Goal: Task Accomplishment & Management: Complete application form

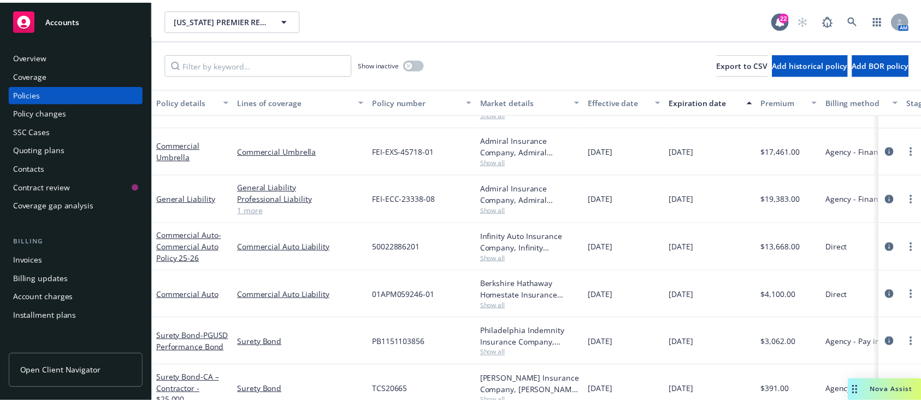
scroll to position [320, 0]
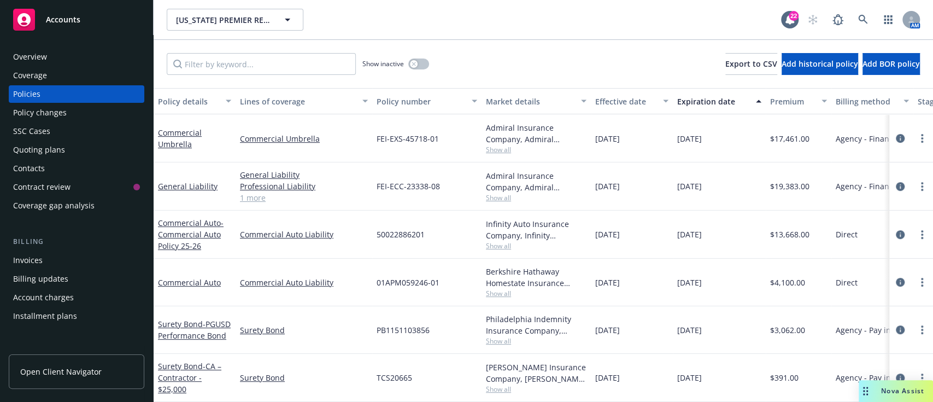
click at [44, 114] on div "Policy changes" at bounding box center [40, 112] width 54 height 17
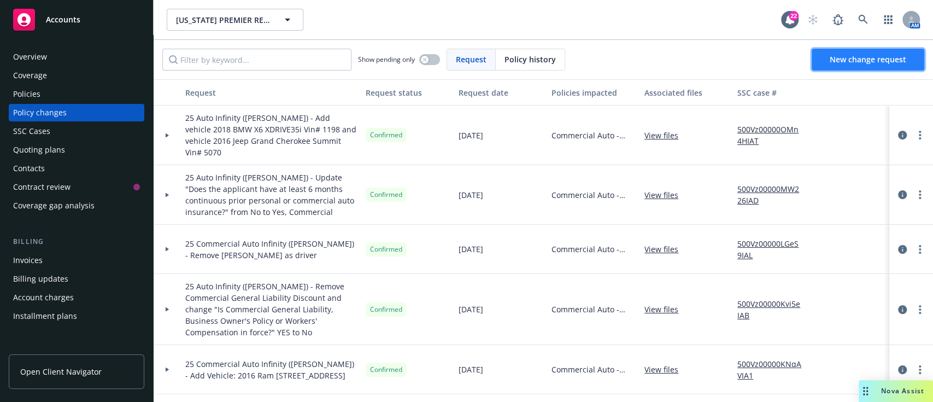
click at [831, 55] on span "New change request" at bounding box center [868, 59] width 77 height 10
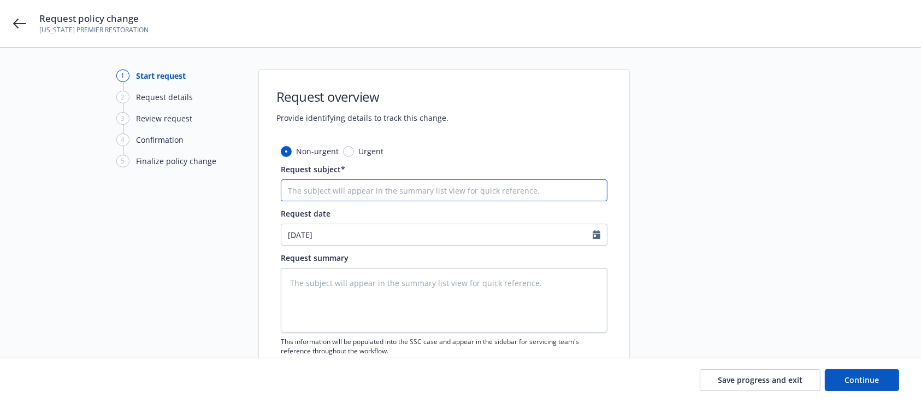
click at [363, 197] on input "Request subject*" at bounding box center [444, 190] width 327 height 22
type textarea "x"
type input "A"
type textarea "x"
type input "Ad"
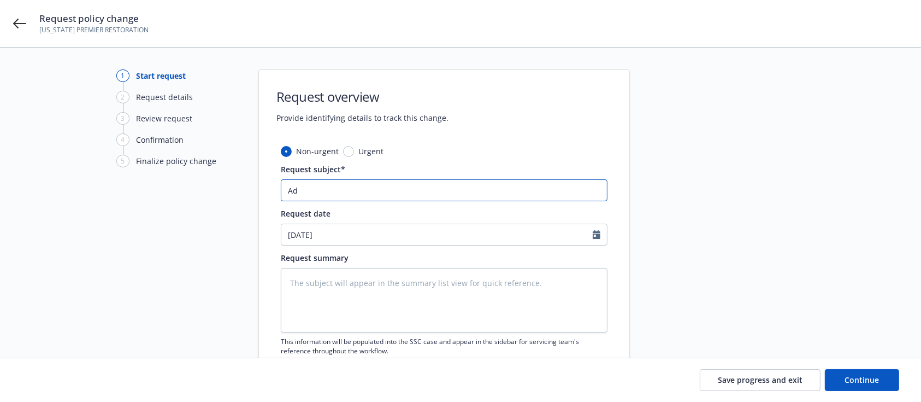
type textarea "x"
type input "Add"
type textarea "x"
type input "Add"
type textarea "x"
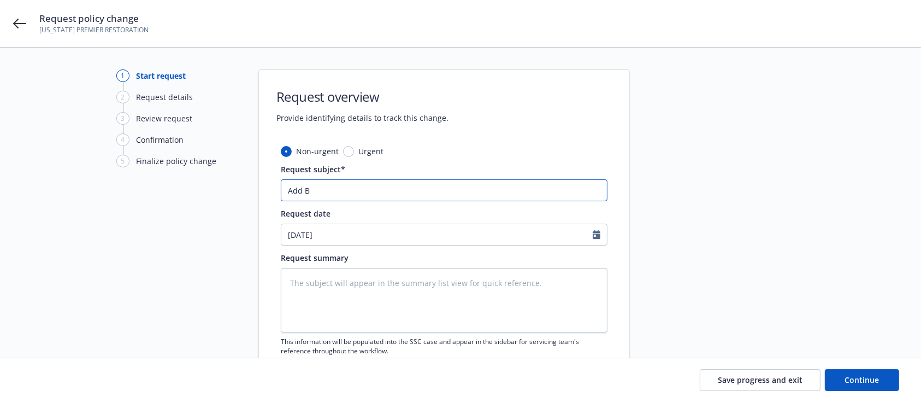
type input "Add"
type textarea "x"
type input "Add b"
type textarea "x"
type input "Add ba"
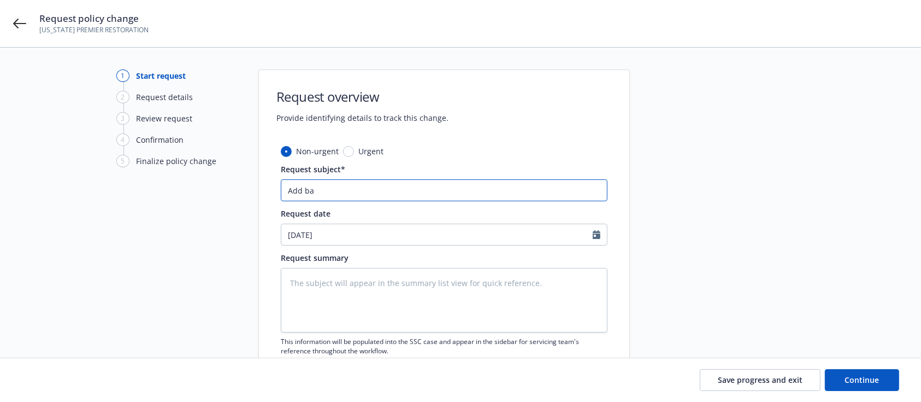
type textarea "x"
type input "Add bai"
type textarea "x"
type input "Add baie"
type textarea "x"
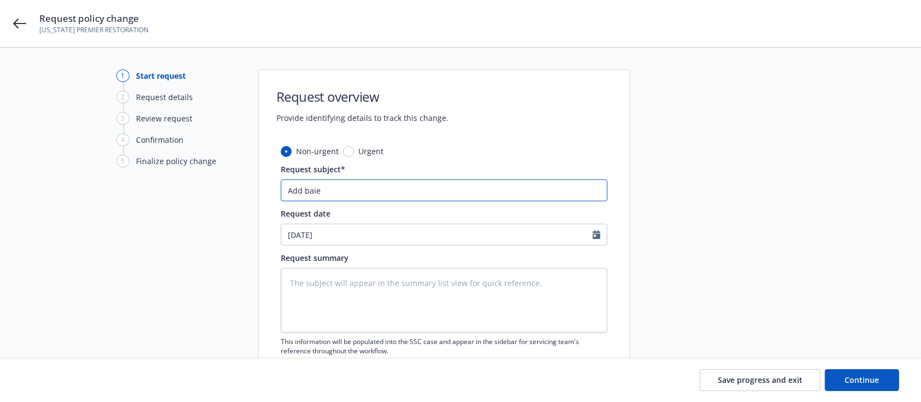
type input "Add baiel"
type textarea "x"
type input "Add baie"
type textarea "x"
type input "Add bai"
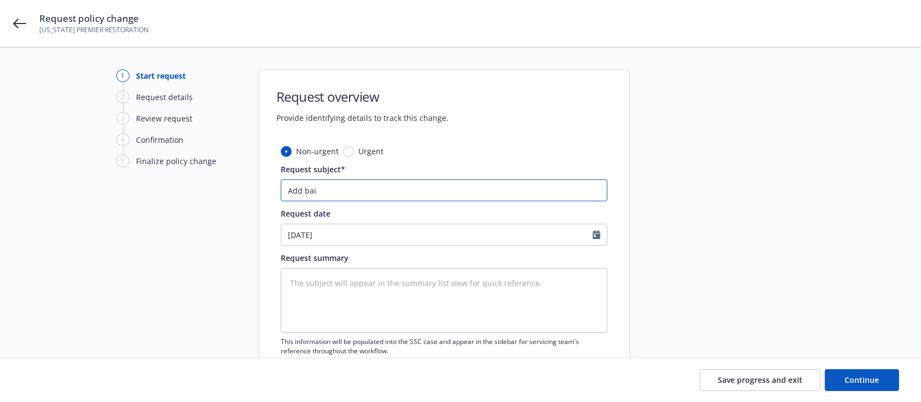
type textarea "x"
type input "Add baik"
type textarea "x"
type input "Add baike"
type textarea "x"
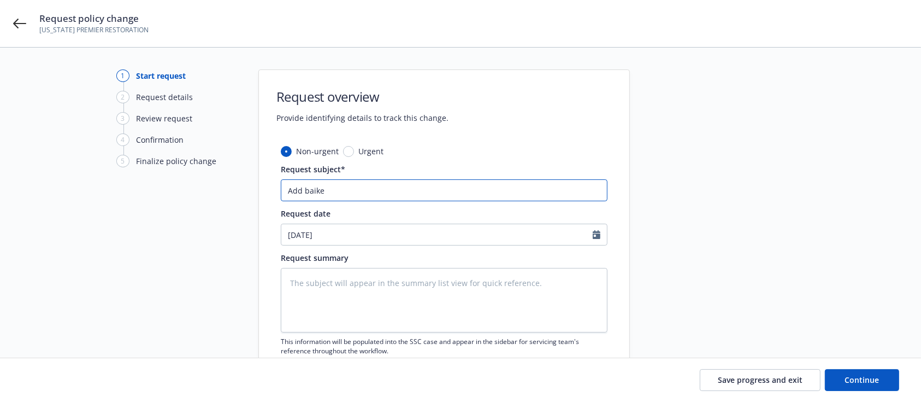
type input "Add baik"
type textarea "x"
type input "Add bai"
type textarea "x"
type input "Add bail"
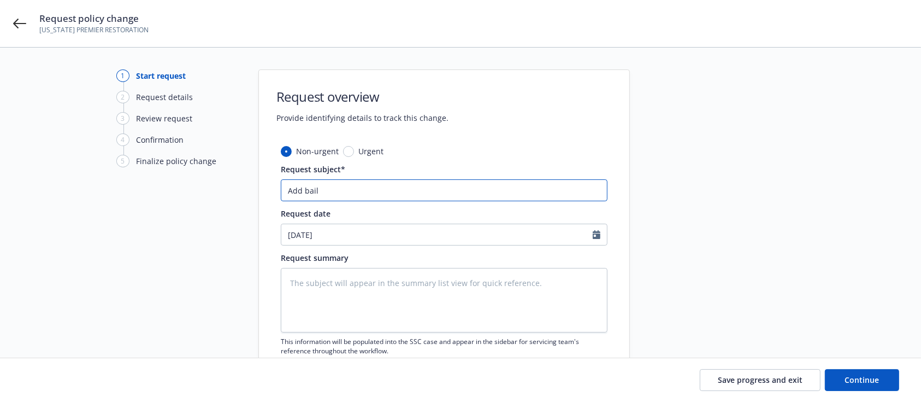
type textarea "x"
type input "Add baile"
type textarea "x"
type input "Add bailee"
type textarea "x"
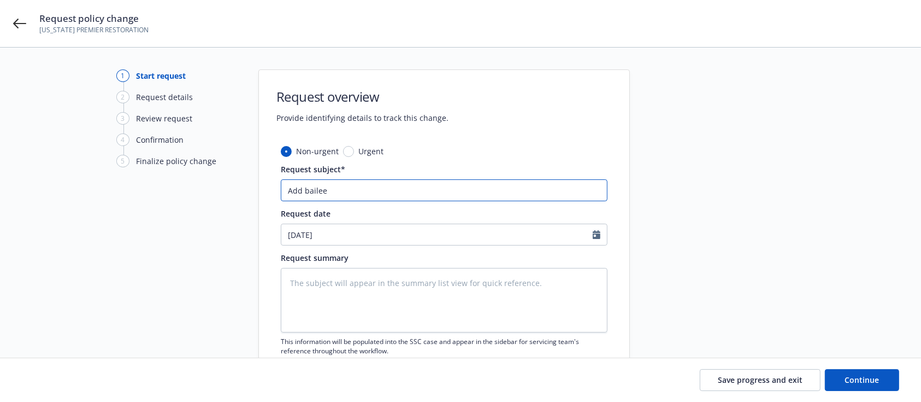
type input "Add bailees"
type textarea "x"
type input "Add bailees"
type textarea "x"
type input "Add bailees c"
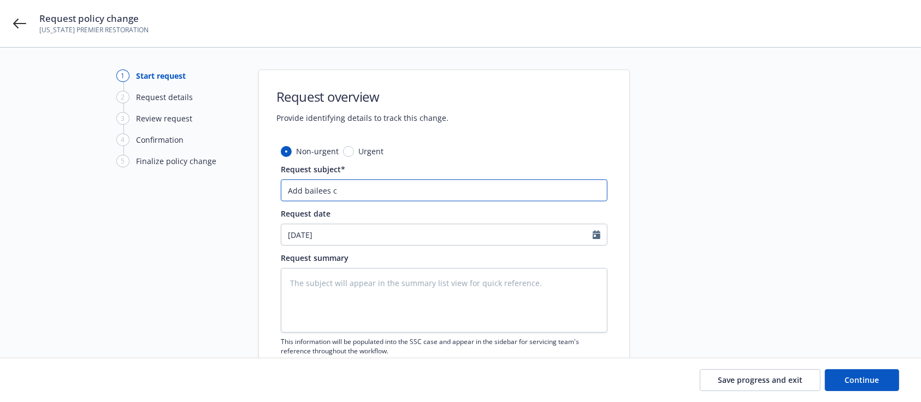
type textarea "x"
type input "Add bailees co"
type textarea "x"
type input "Add bailees cov"
type textarea "x"
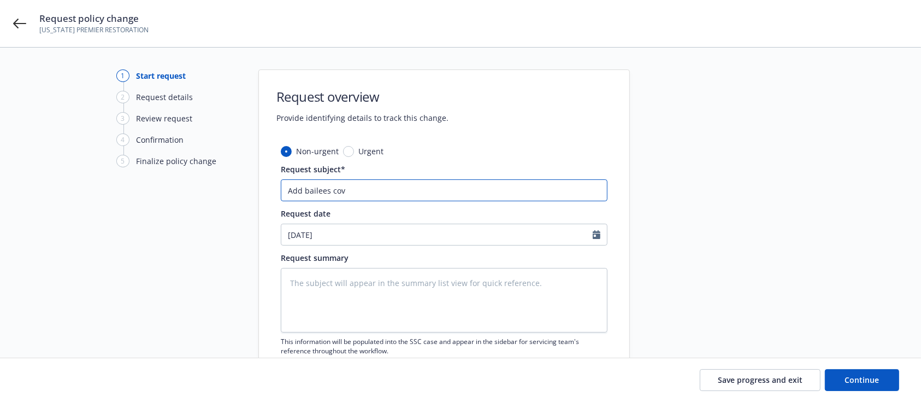
type input "Add bailees cove"
type textarea "x"
type input "Add bailees cover"
type textarea "x"
type input "Add bailees covera"
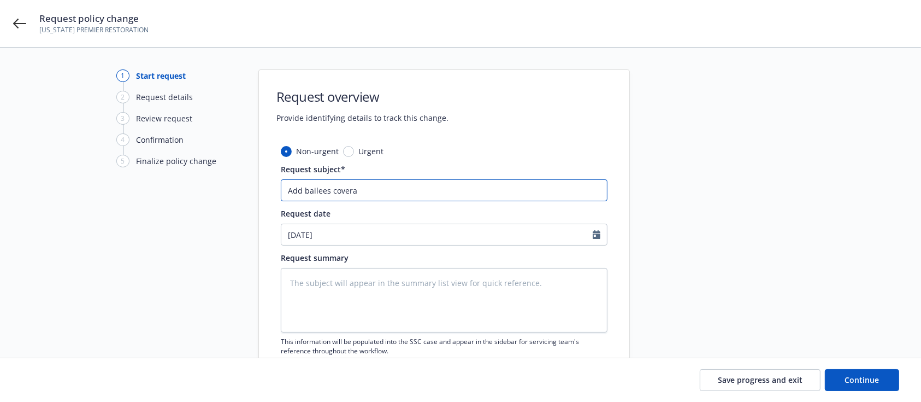
type textarea "x"
type input "Add bailees coverag"
type textarea "x"
type input "Add bailees coverage"
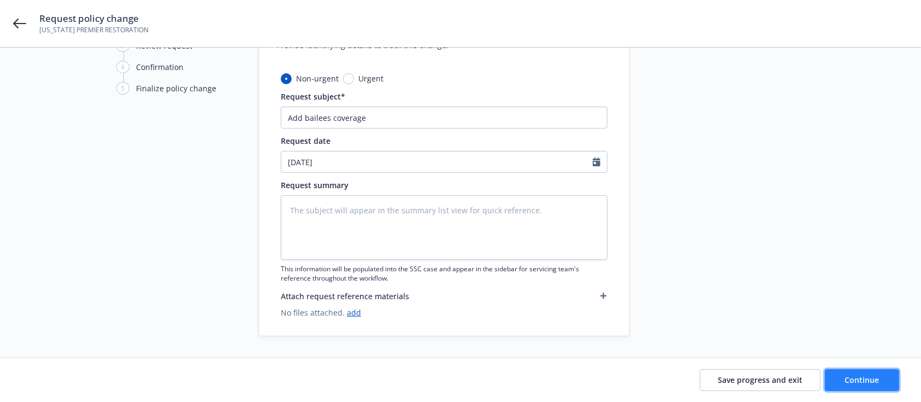
click at [854, 386] on button "Continue" at bounding box center [862, 380] width 74 height 22
type textarea "x"
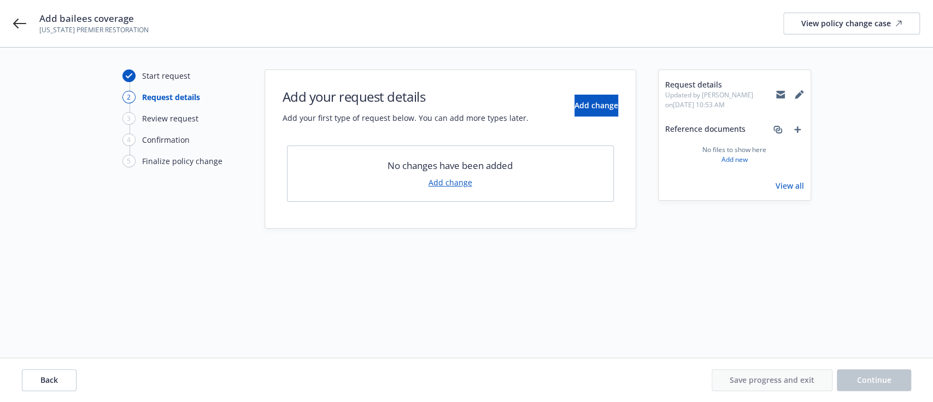
click at [454, 186] on link "Add change" at bounding box center [450, 182] width 44 height 11
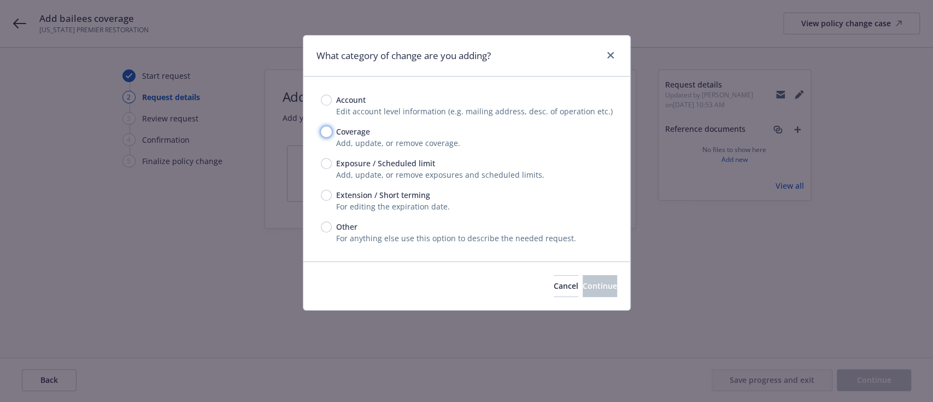
click at [324, 137] on input "Coverage" at bounding box center [326, 131] width 11 height 11
radio input "true"
click at [583, 283] on span "Continue" at bounding box center [600, 285] width 34 height 10
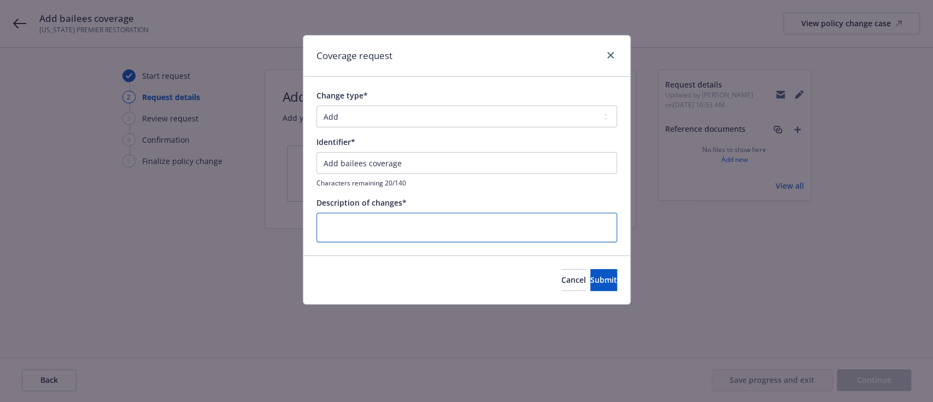
click at [393, 221] on textarea at bounding box center [466, 228] width 301 height 30
type textarea "x"
type textarea "$"
type textarea "x"
type textarea "$2"
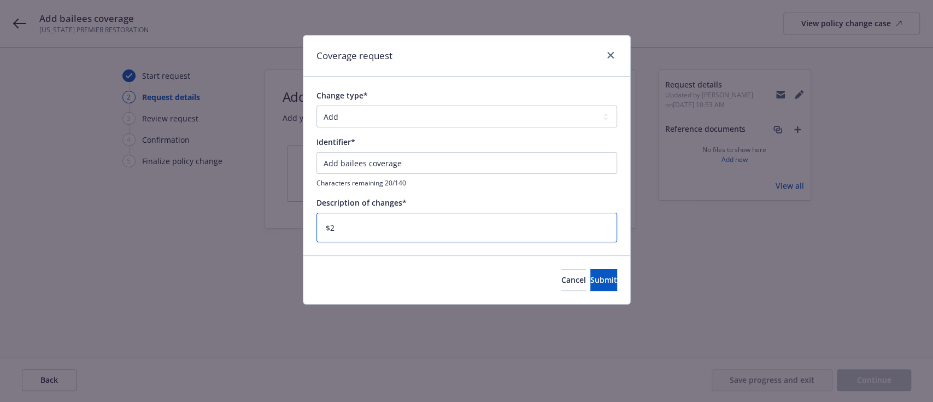
type textarea "x"
type textarea "$25"
type textarea "x"
type textarea "$250"
type textarea "x"
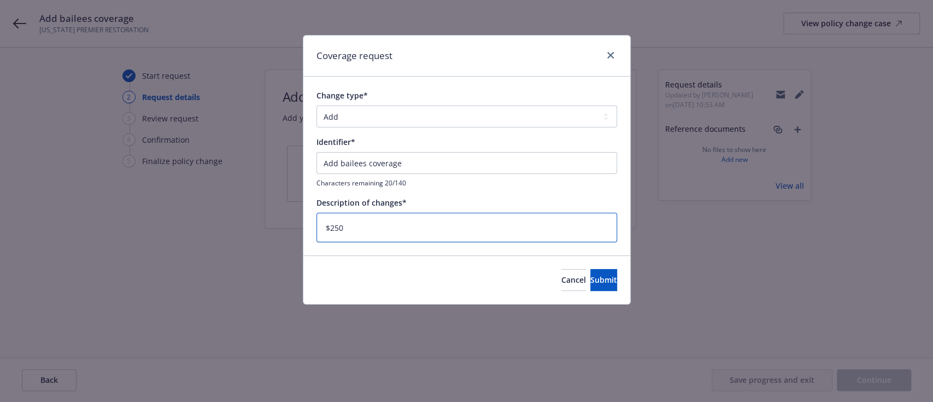
type textarea "$250k"
type textarea "x"
type textarea "$250k"
type textarea "x"
type textarea "$250k i"
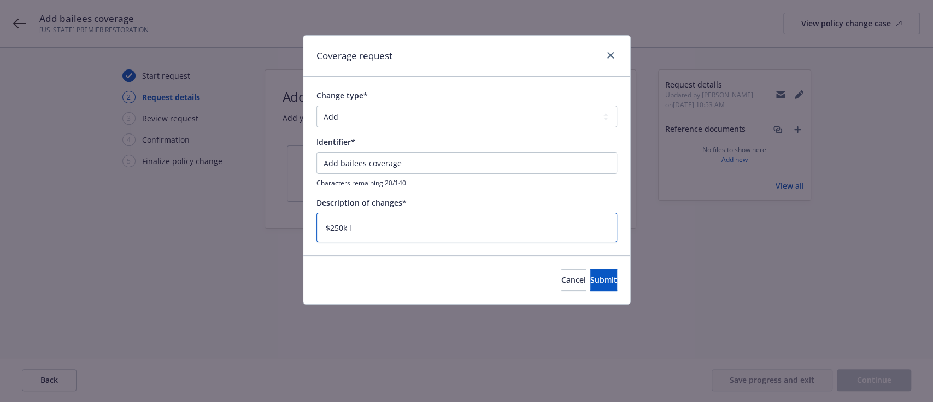
type textarea "x"
type textarea "$250k in"
type textarea "x"
type textarea "$250k in"
type textarea "x"
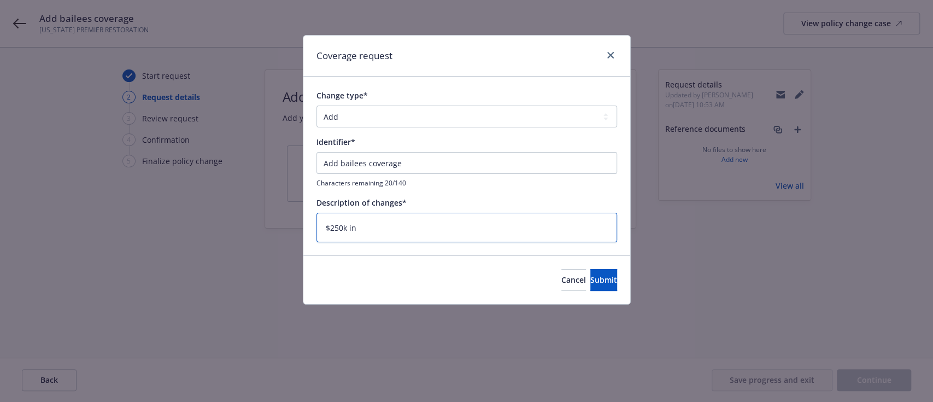
type textarea "$250k in l"
type textarea "x"
type textarea "$250k in li"
type textarea "x"
type textarea "$250k in lim"
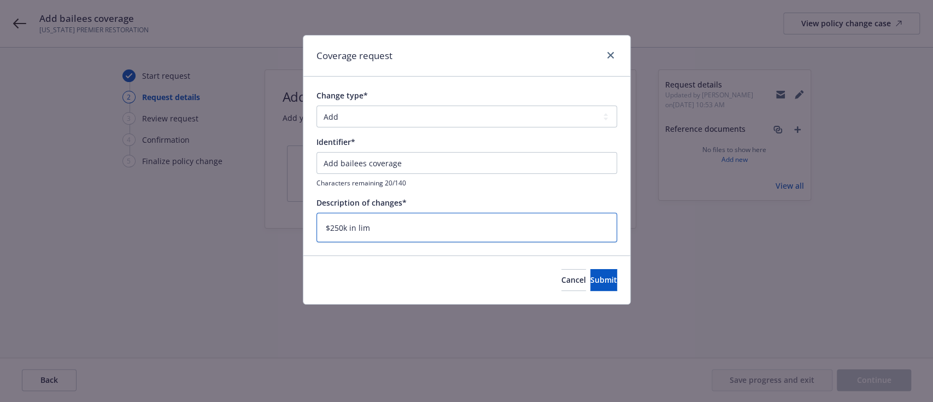
type textarea "x"
type textarea "$250k in limi"
type textarea "x"
type textarea "$250k in limit"
type textarea "x"
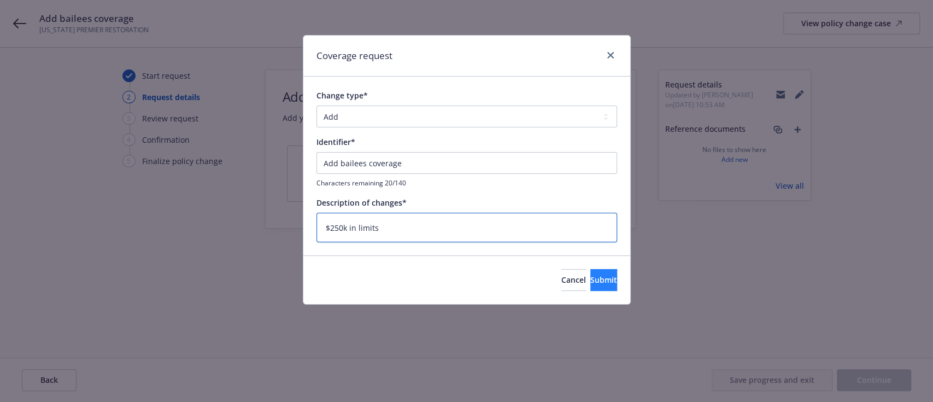
type textarea "$250k in limits"
click at [591, 278] on span "Submit" at bounding box center [603, 279] width 27 height 10
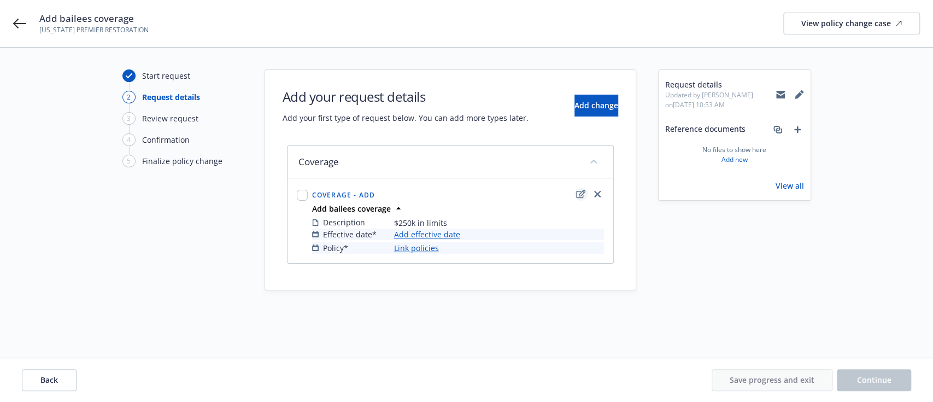
click at [577, 194] on icon "edit" at bounding box center [580, 194] width 9 height 8
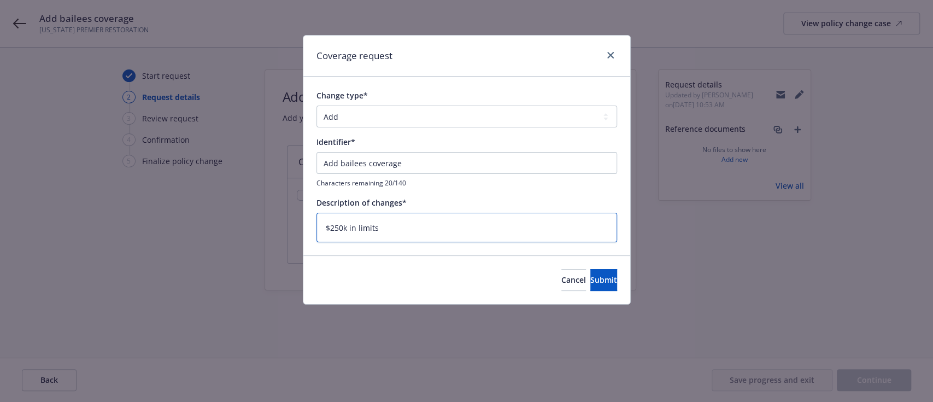
click at [325, 231] on textarea "$250k in limits" at bounding box center [466, 228] width 301 height 30
type textarea "x"
type textarea "A$250k in limits"
type textarea "x"
type textarea "Ad$250k in limits"
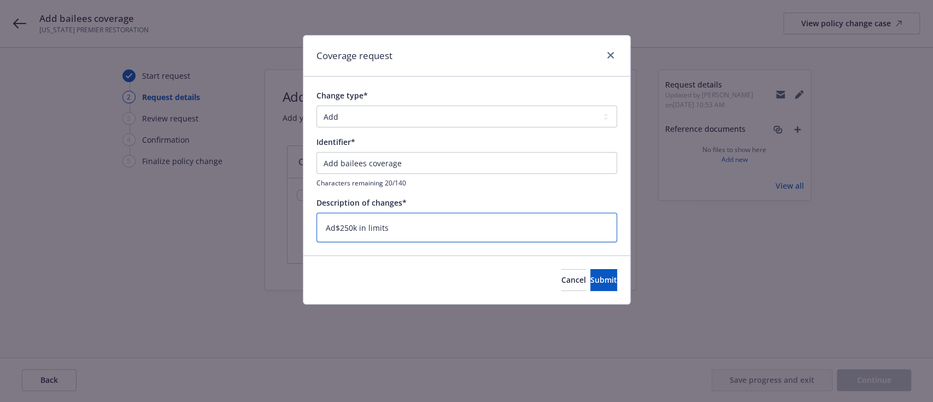
type textarea "x"
type textarea "Add$250k in limits"
type textarea "x"
type textarea "Add $250k in limits"
type textarea "x"
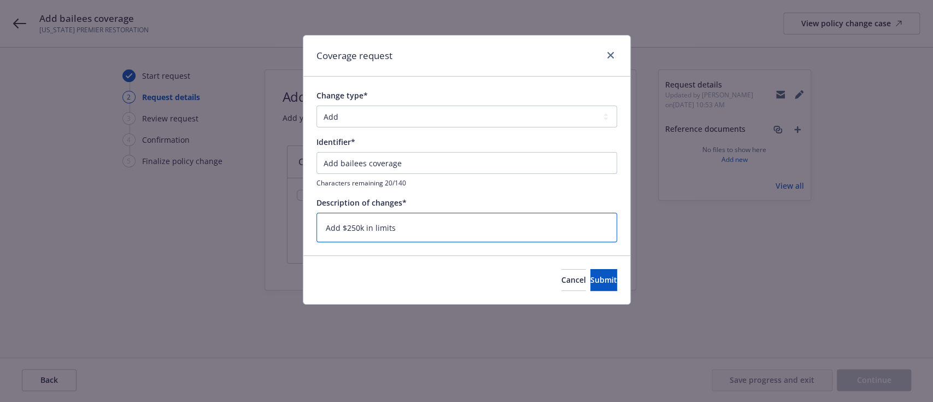
type textarea "Add b$250k in limits"
type textarea "x"
type textarea "Add be$250k in limits"
type textarea "x"
type textarea "Add b$250k in limits"
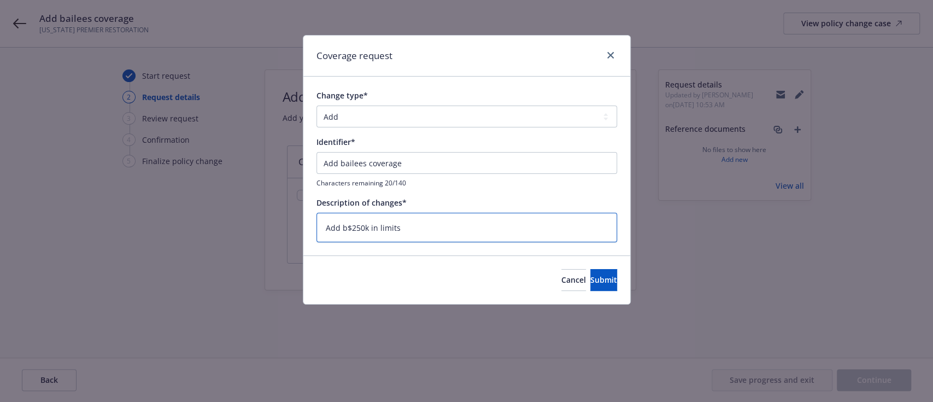
type textarea "x"
type textarea "Add ba$250k in limits"
type textarea "x"
type textarea "Add bai$250k in limits"
type textarea "x"
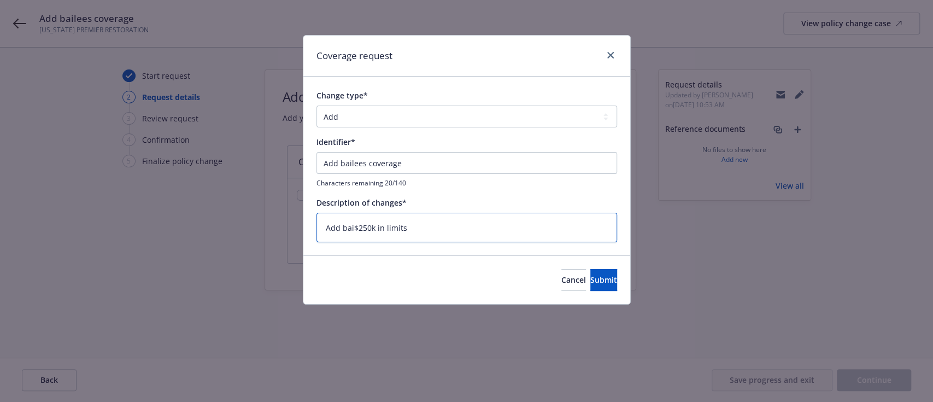
type textarea "Add bail$250k in limits"
type textarea "x"
type textarea "Add baile$250k in limits"
type textarea "x"
type textarea "Add bailee$250k in limits"
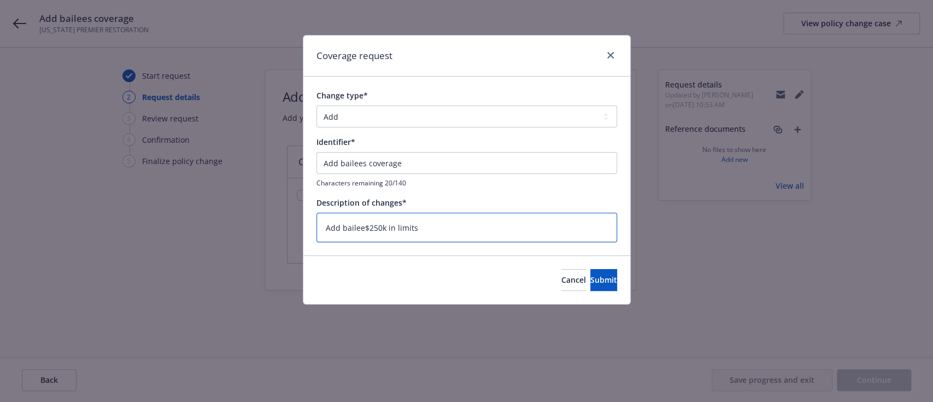
type textarea "x"
type textarea "Add bailees$250k in limits"
type textarea "x"
type textarea "Add bailees $250k in limits"
type textarea "x"
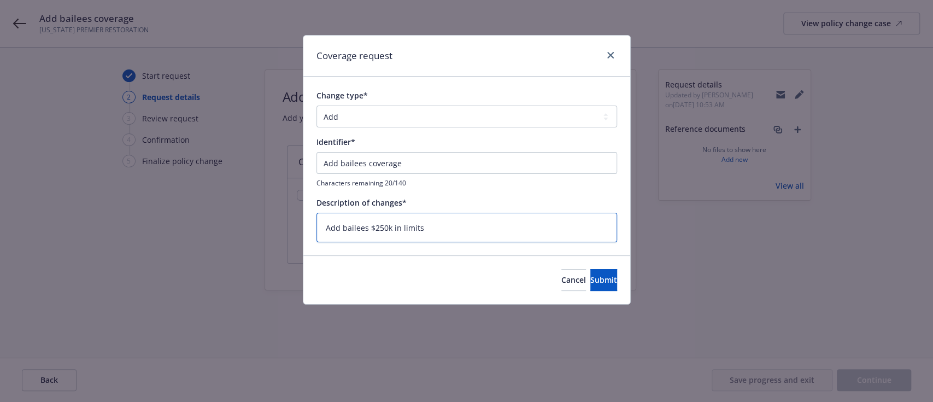
type textarea "Add bailees c$250k in limits"
type textarea "x"
type textarea "Add bailees co$250k in limits"
type textarea "x"
type textarea "Add bailees cov$250k in limits"
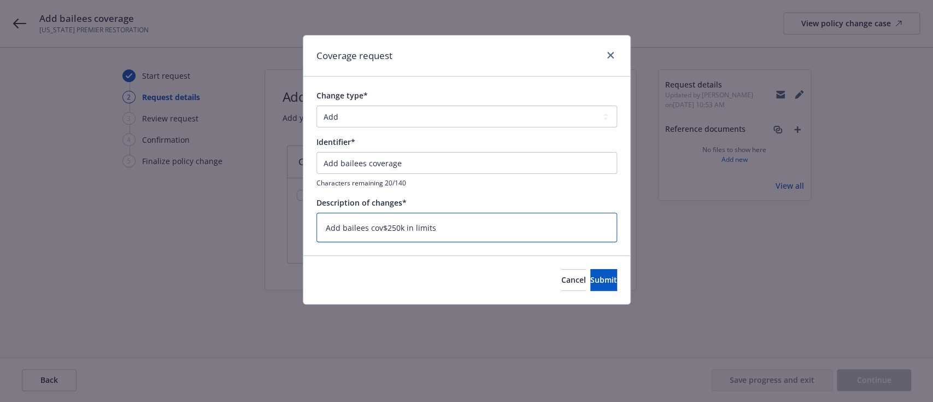
type textarea "x"
type textarea "Add bailees cove$250k in limits"
type textarea "x"
type textarea "Add bailees cover$250k in limits"
type textarea "x"
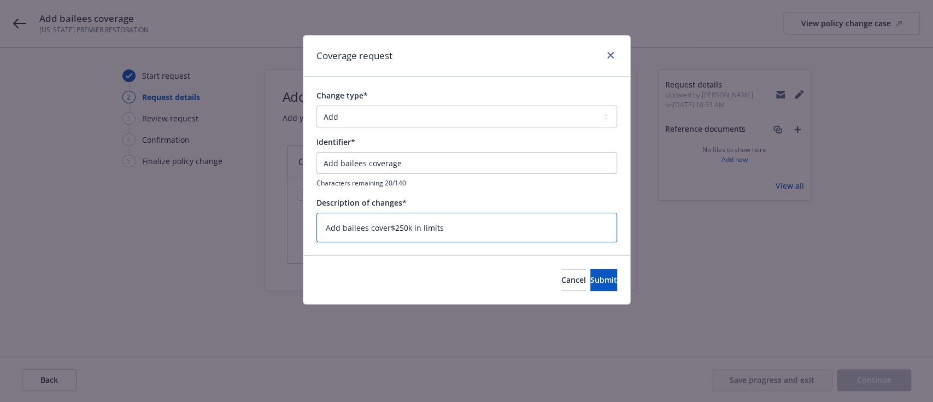
type textarea "Add bailees covera$250k in limits"
type textarea "x"
type textarea "Add bailees coverag$250k in limits"
type textarea "x"
type textarea "Add bailees coverage$250k in limits"
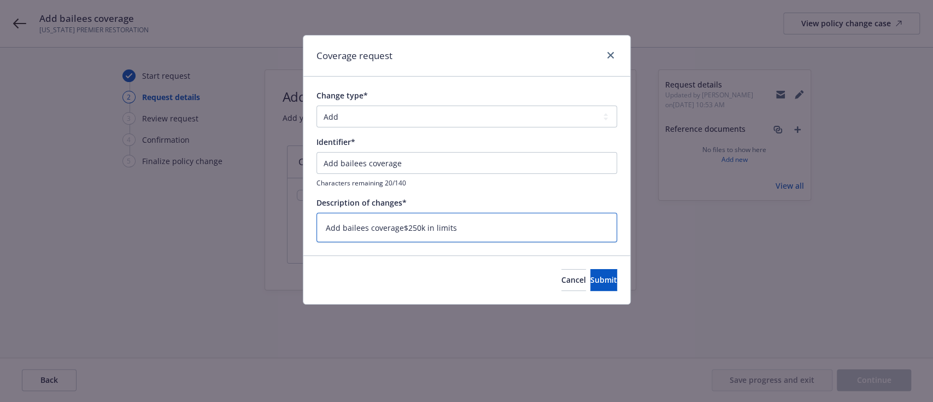
type textarea "x"
type textarea "Add bailees coverage $250k in limits"
type textarea "x"
type textarea "Add bailees coverage w$250k in limits"
type textarea "x"
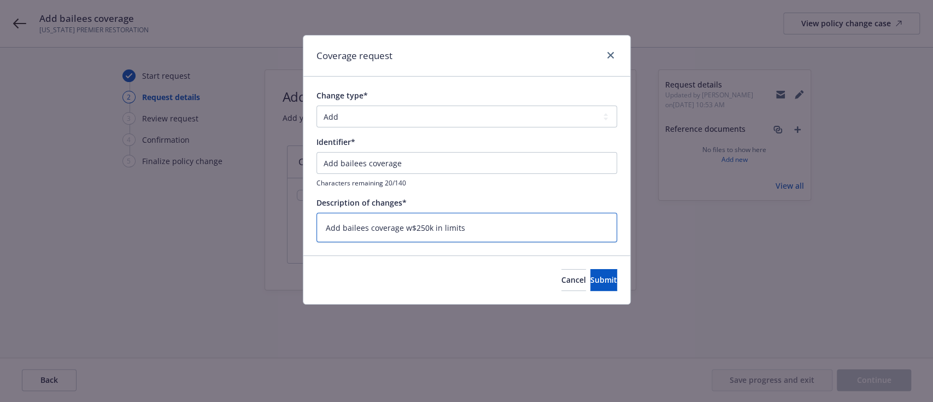
type textarea "Add bailees coverage wi$250k in limits"
type textarea "x"
type textarea "Add bailees coverage wit$250k in limits"
type textarea "x"
type textarea "Add bailees coverage with$250k in limits"
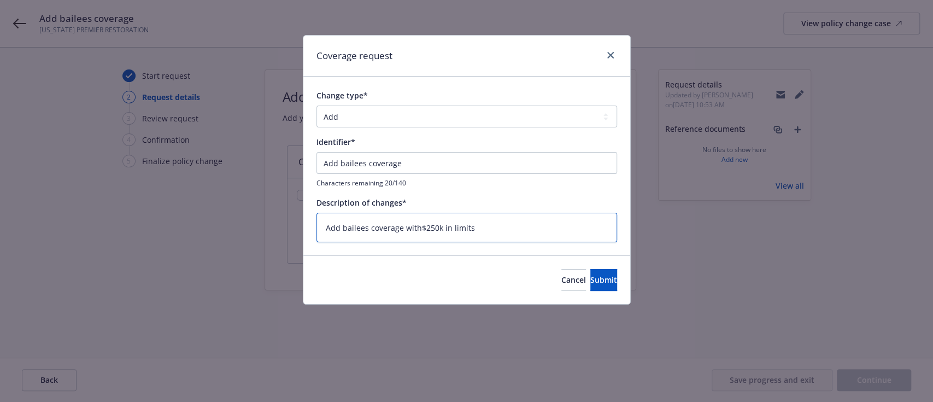
type textarea "x"
type textarea "Add bailees coverage with $250k in limits"
click at [590, 277] on span "Submit" at bounding box center [603, 279] width 27 height 10
type textarea "x"
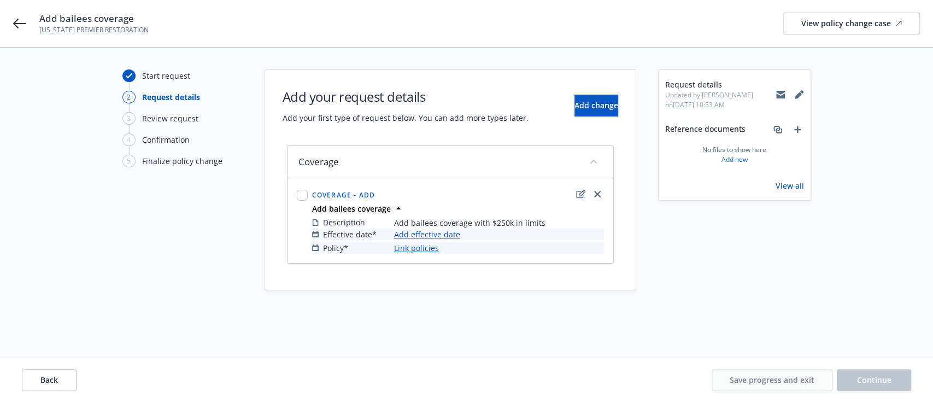
click at [423, 238] on link "Add effective date" at bounding box center [427, 233] width 66 height 11
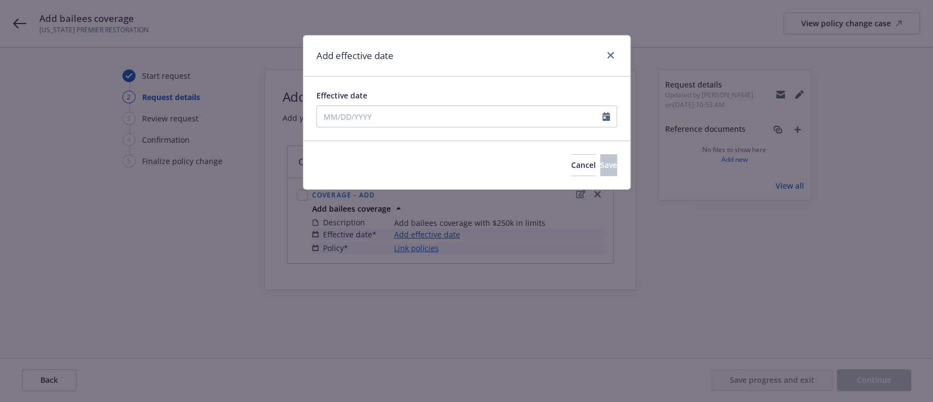
drag, startPoint x: 367, startPoint y: 105, endPoint x: 361, endPoint y: 123, distance: 19.2
click at [361, 123] on div at bounding box center [466, 116] width 301 height 22
select select "9"
click at [361, 123] on input "Effective date" at bounding box center [459, 116] width 285 height 21
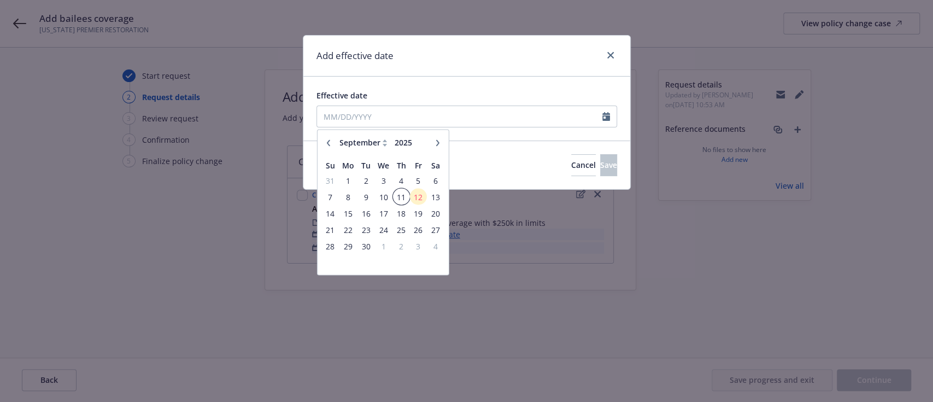
click at [397, 197] on span "11" at bounding box center [400, 197] width 15 height 14
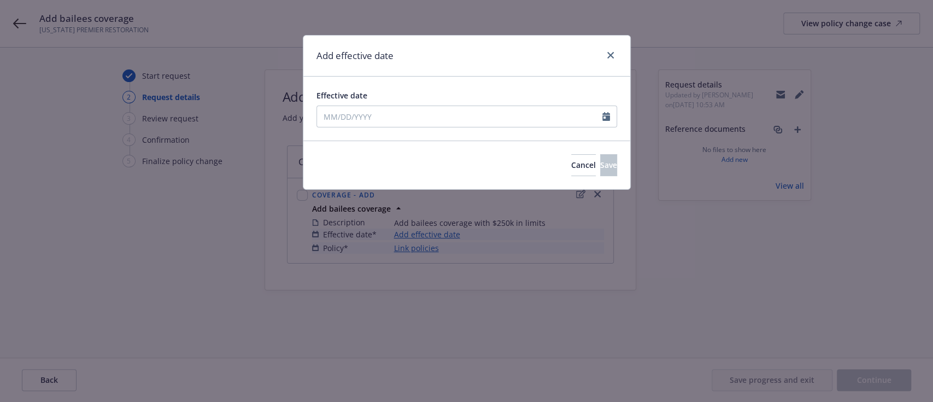
type input "[DATE]"
click at [600, 168] on button "Save" at bounding box center [608, 165] width 17 height 22
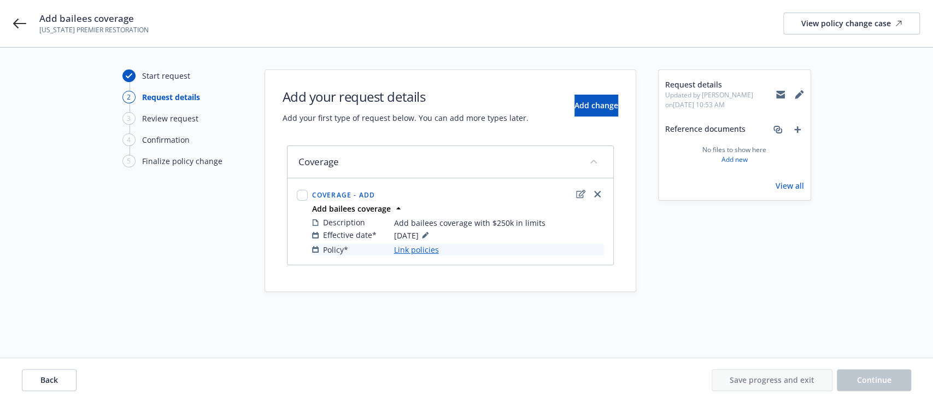
click at [423, 249] on link "Link policies" at bounding box center [416, 249] width 45 height 11
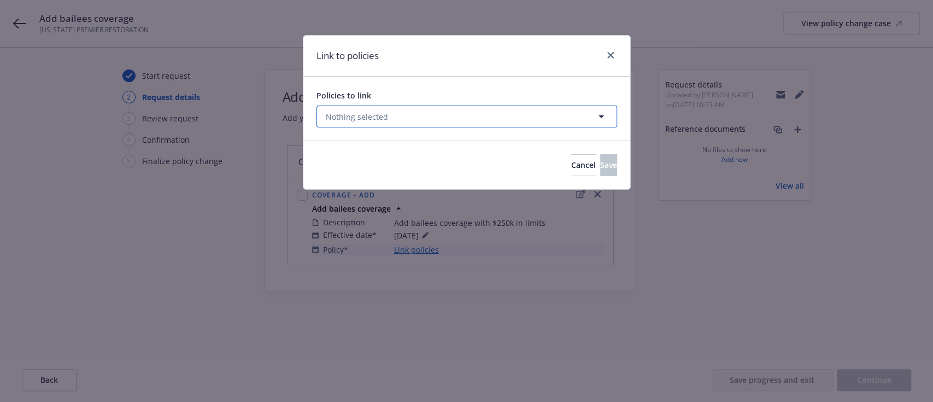
click at [375, 119] on span "Nothing selected" at bounding box center [357, 116] width 62 height 11
select select "ACTIVE"
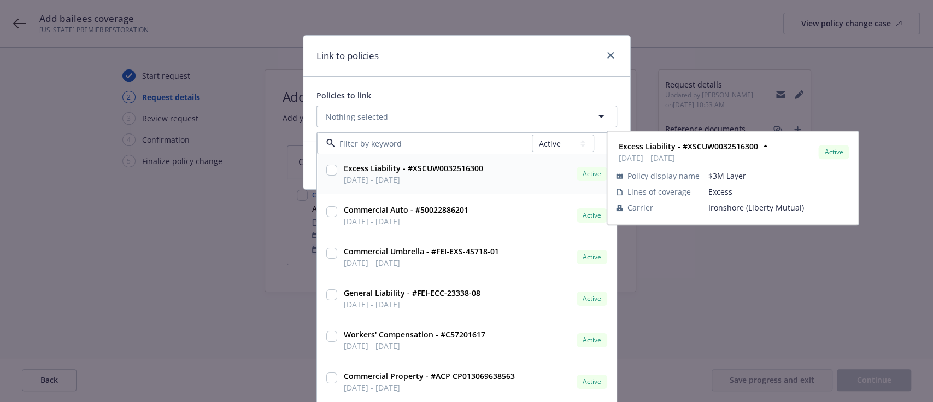
scroll to position [80, 0]
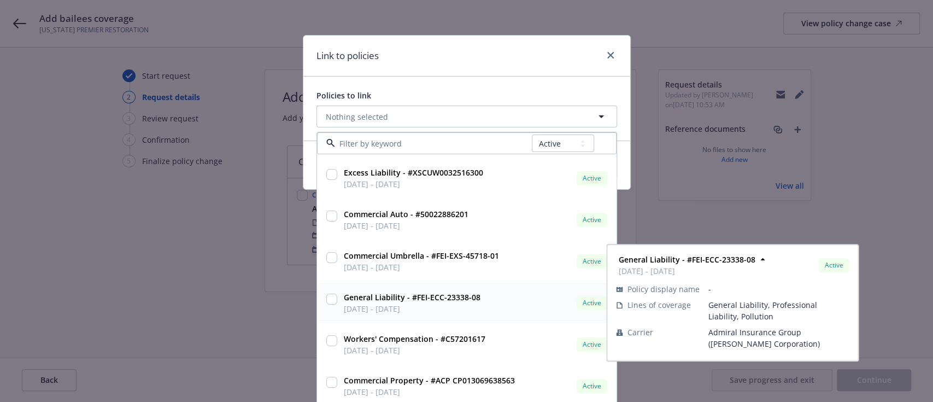
click at [326, 296] on input "checkbox" at bounding box center [331, 298] width 11 height 11
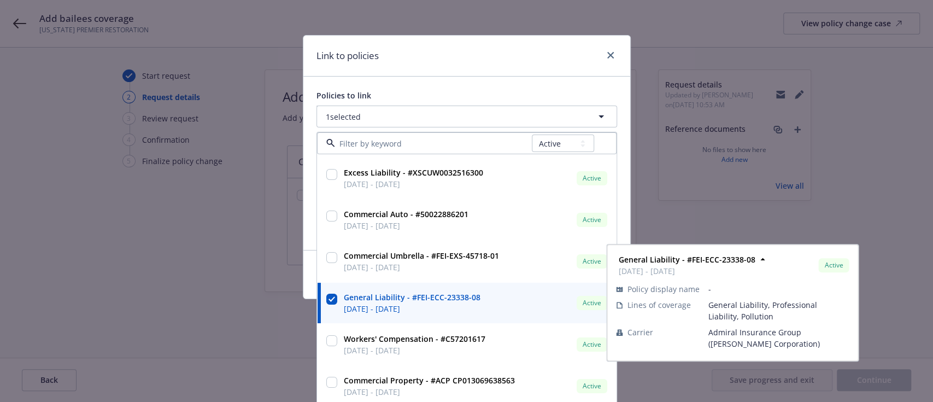
click at [326, 296] on input "checkbox" at bounding box center [331, 298] width 11 height 11
checkbox input "false"
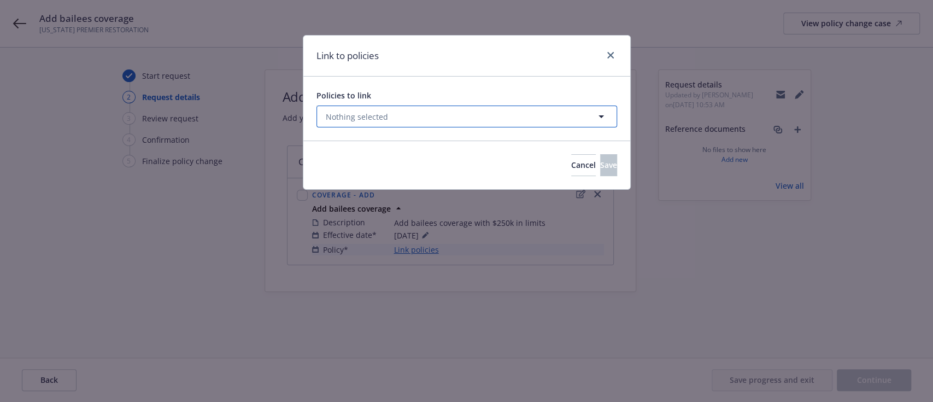
click at [503, 116] on button "Nothing selected" at bounding box center [466, 116] width 301 height 22
select select "ACTIVE"
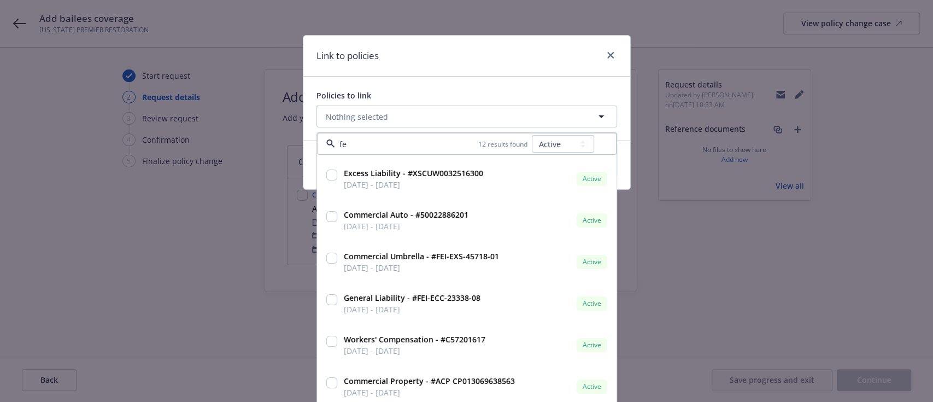
type input "fei"
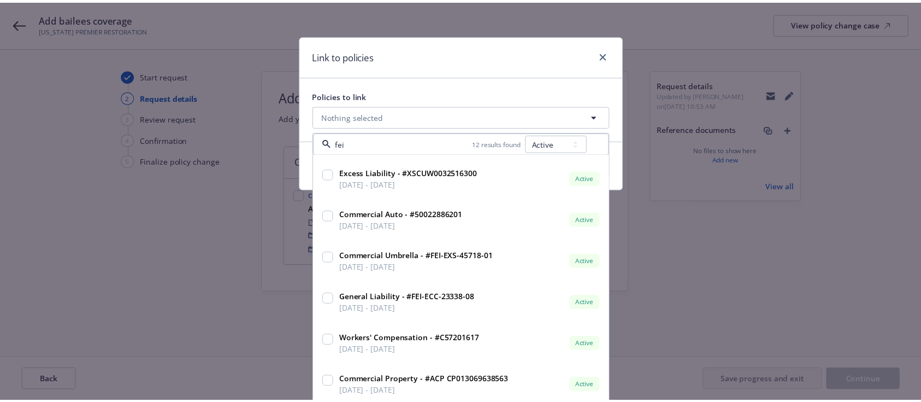
scroll to position [0, 0]
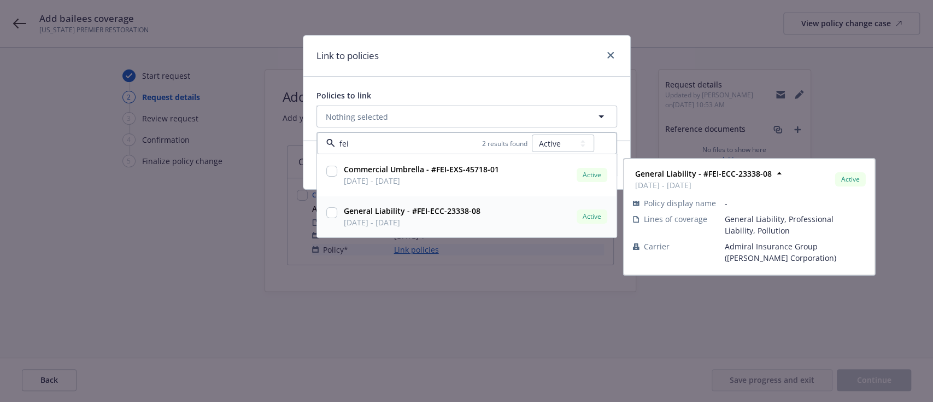
click at [451, 216] on span "General Liability - #FEI-ECC-23338-08" at bounding box center [412, 210] width 137 height 11
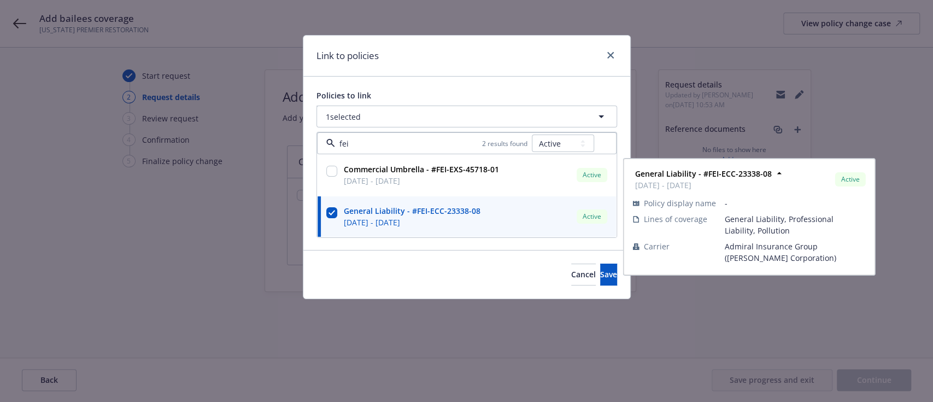
checkbox input "true"
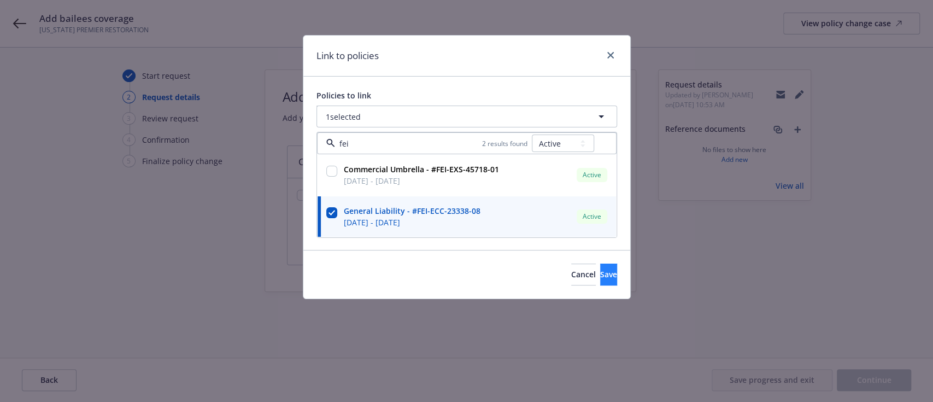
type input "fei"
click at [600, 269] on span "Save" at bounding box center [608, 274] width 17 height 10
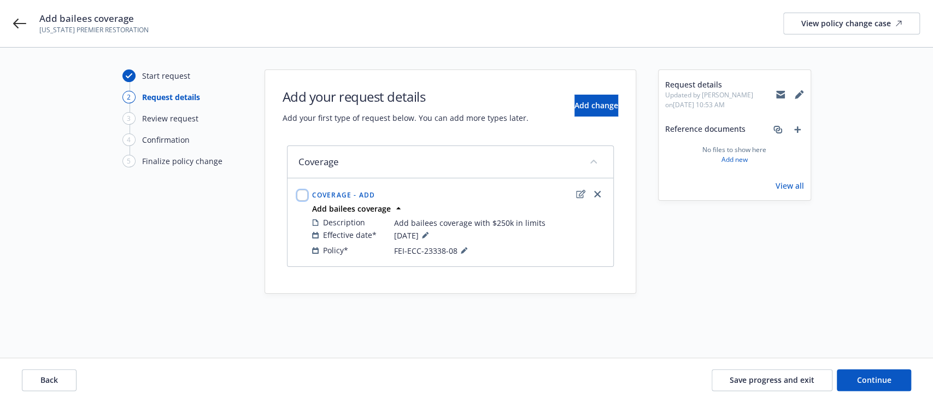
click at [303, 195] on input "checkbox" at bounding box center [302, 195] width 11 height 11
checkbox input "true"
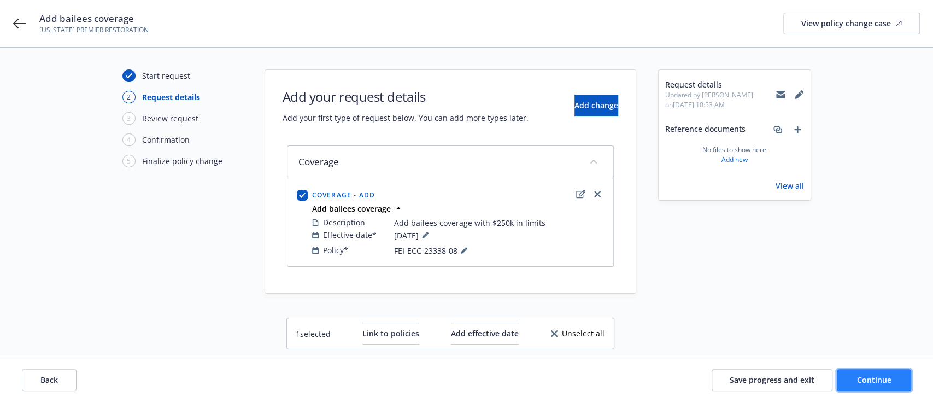
click at [861, 374] on span "Continue" at bounding box center [874, 379] width 34 height 10
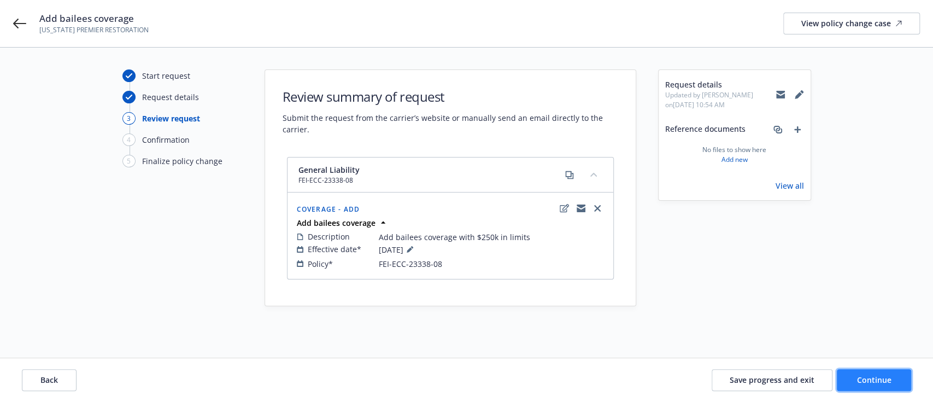
click at [863, 377] on span "Continue" at bounding box center [874, 379] width 34 height 10
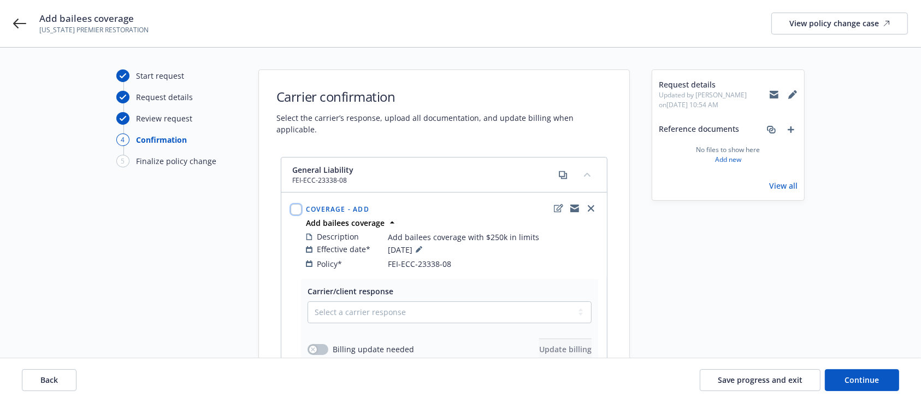
click at [300, 204] on input "checkbox" at bounding box center [296, 209] width 11 height 11
checkbox input "true"
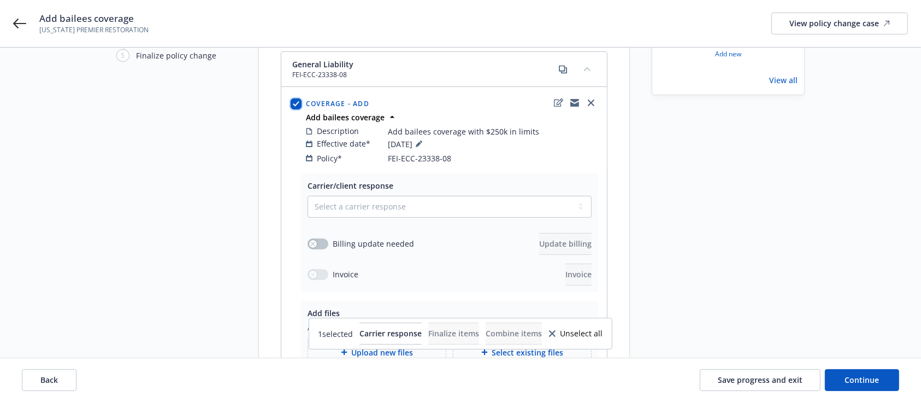
scroll to position [106, 0]
click at [420, 199] on select "Select a carrier response Accepted Accepted with revision No endorsement needed…" at bounding box center [450, 206] width 284 height 22
select select "ACCEPTED"
click at [308, 195] on select "Select a carrier response Accepted Accepted with revision No endorsement needed…" at bounding box center [450, 206] width 284 height 22
click at [319, 238] on button "button" at bounding box center [318, 243] width 21 height 11
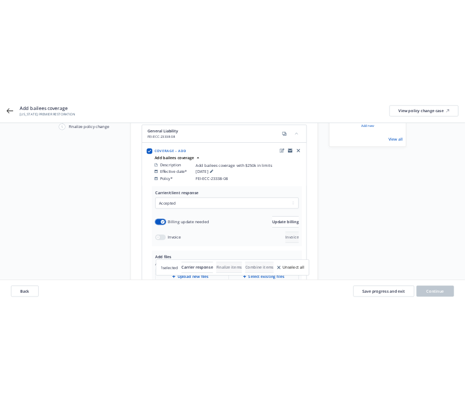
scroll to position [199, 0]
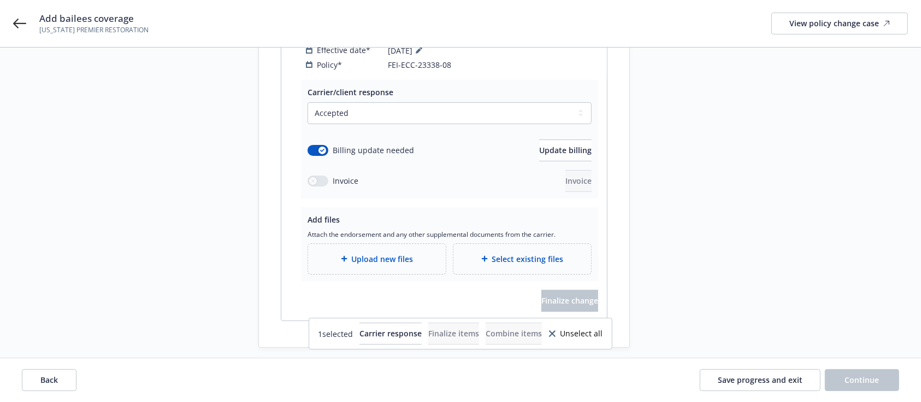
click at [359, 253] on span "Upload new files" at bounding box center [383, 258] width 62 height 11
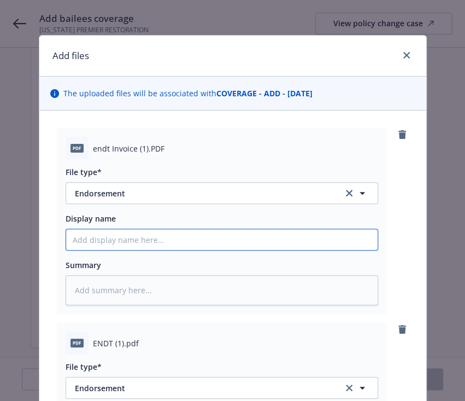
click at [169, 234] on input "Display name" at bounding box center [221, 239] width 311 height 21
type textarea "x"
type input "2"
type textarea "x"
type input "25"
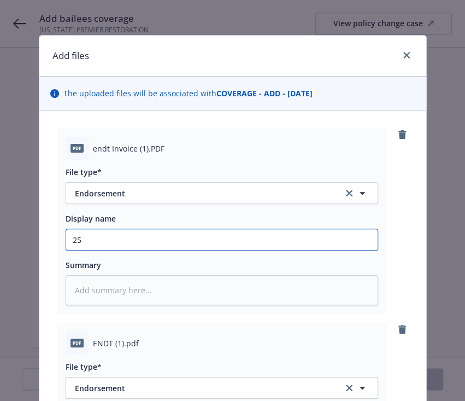
type textarea "x"
type input "25."
type textarea "x"
type input "25.2"
type textarea "x"
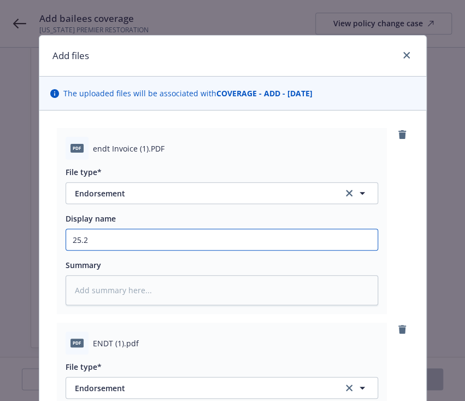
type input "25.26"
type textarea "x"
type input "25.26"
type textarea "x"
type input "25.26 A"
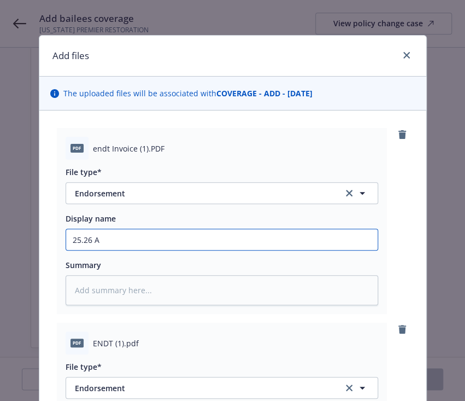
type textarea "x"
type input "25.26 Ad"
type textarea "x"
type input "25.26 Add"
type textarea "x"
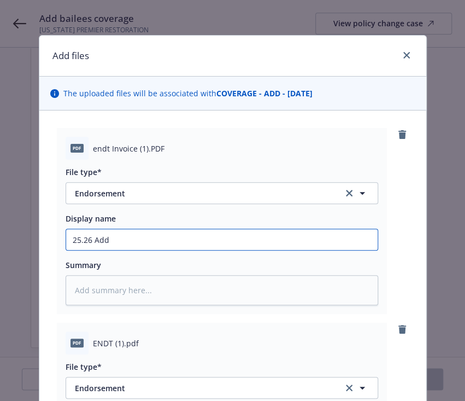
type input "25.26 Add"
type textarea "x"
type input "25.26 Add B"
type textarea "x"
type input "25.26 Add Ba"
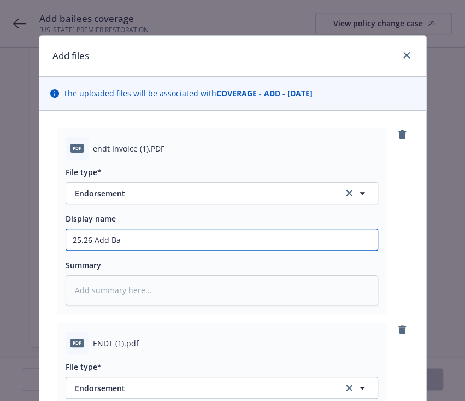
type textarea "x"
type input "25.26 Add Bai"
type textarea "x"
type input "25.26 Add Bail"
type textarea "x"
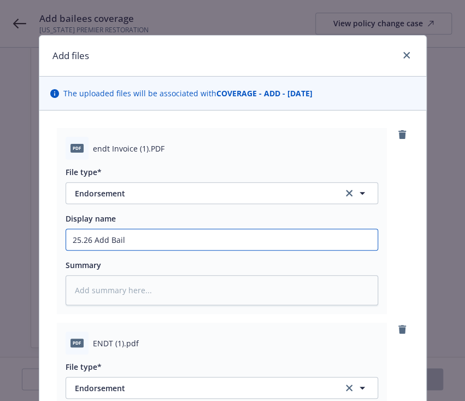
type input "25.26 Add Baile"
type textarea "x"
type input "25.26 Add Bailee"
type textarea "x"
type input "25.26 Add Bailees"
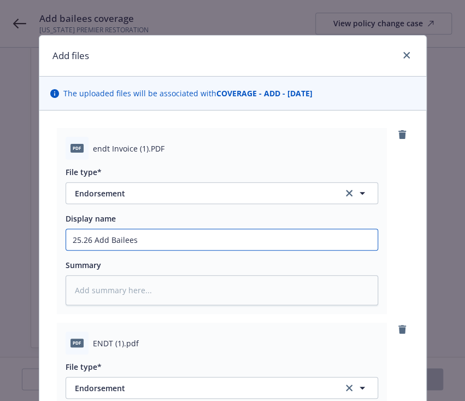
type textarea "x"
type input "25.26 Add Bailees"
type textarea "x"
type input "25.26 Add Bailees E"
type textarea "x"
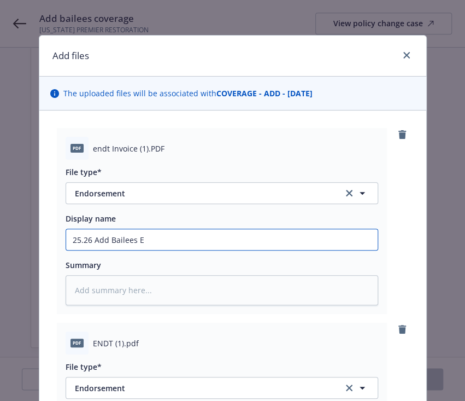
type input "25.26 Add Bailees En"
type textarea "x"
type input "25.26 Add Bailees End"
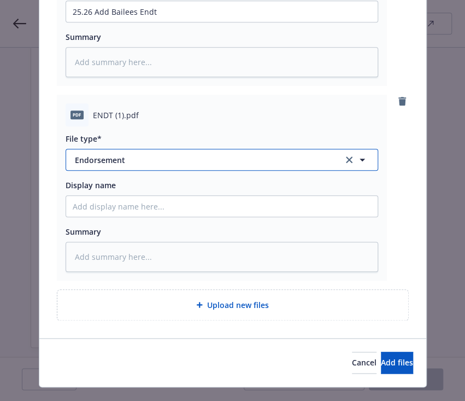
click at [175, 163] on span "Endorsement" at bounding box center [201, 159] width 253 height 11
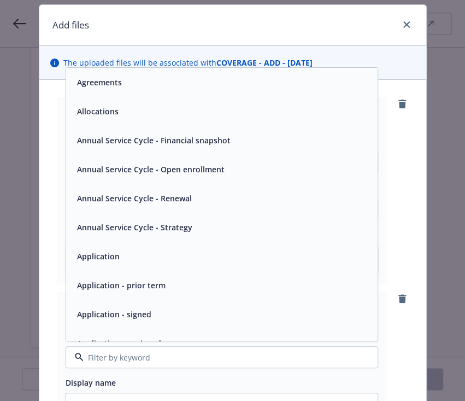
scroll to position [30, 0]
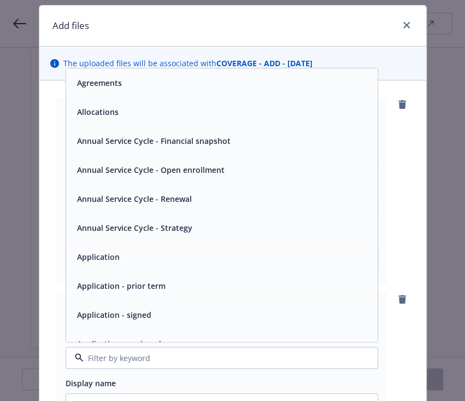
click at [30, 151] on div "Add files The uploaded files will be associated with COVERAGE - ADD - 09/11/202…" at bounding box center [232, 200] width 465 height 401
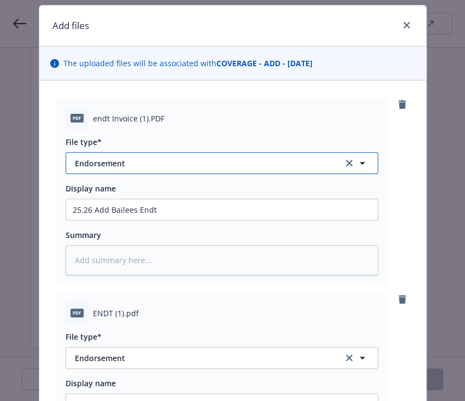
click at [172, 167] on span "Endorsement" at bounding box center [201, 162] width 253 height 11
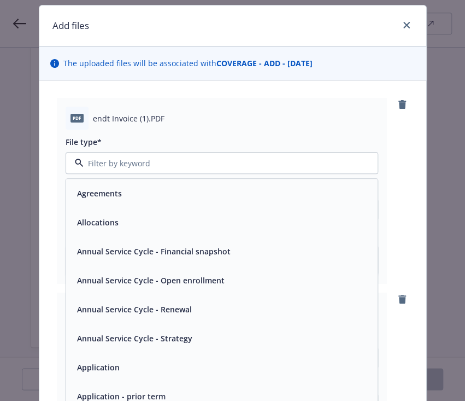
click at [400, 172] on div "PDF endt Invoice (1).PDF File type* Agreements Allocations Annual Service Cycle…" at bounding box center [233, 191] width 352 height 186
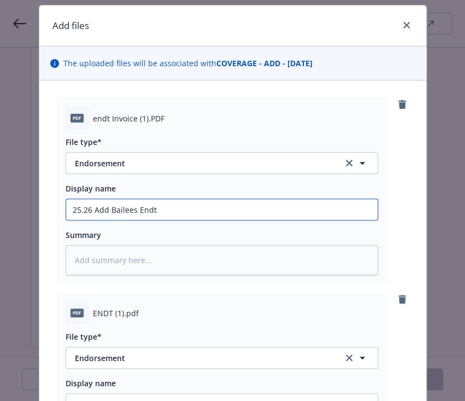
click at [296, 207] on input "25.26 Add Bailees Endt" at bounding box center [221, 209] width 311 height 21
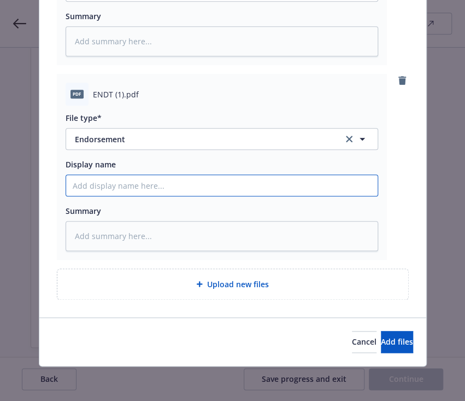
paste input "25.26 Add Bailees Endt Invoice"
click at [121, 192] on input "25.26 Add Bailees Endt Invoice" at bounding box center [221, 185] width 311 height 21
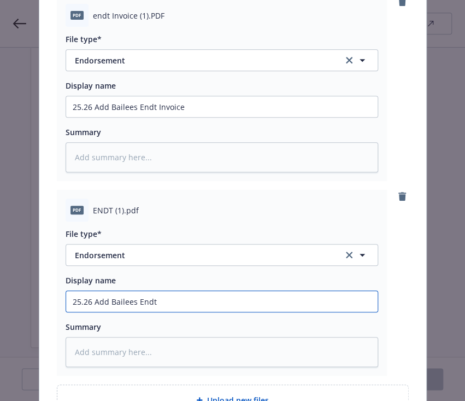
scroll to position [132, 0]
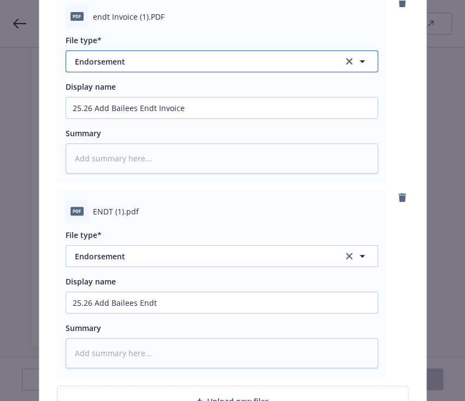
click at [174, 66] on span "Endorsement" at bounding box center [201, 61] width 253 height 11
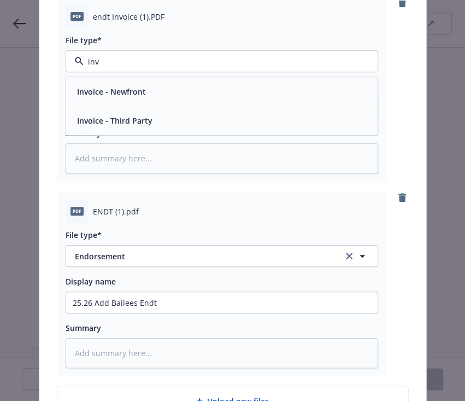
click at [124, 127] on div "Invoice - Third Party" at bounding box center [114, 121] width 82 height 16
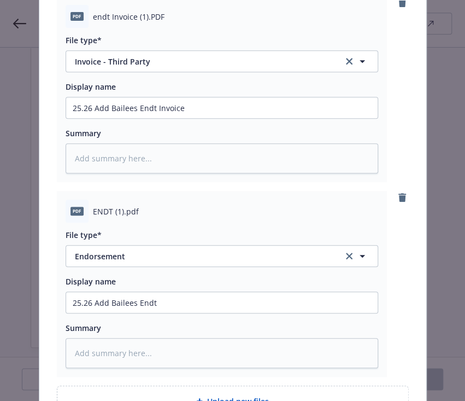
scroll to position [249, 0]
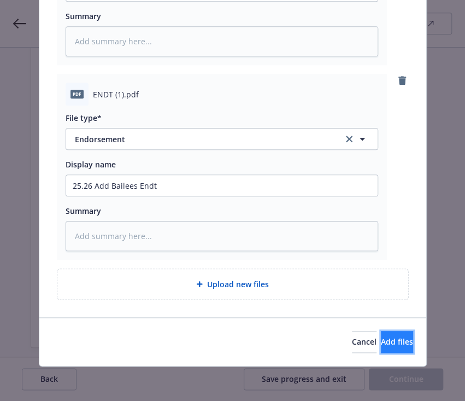
click at [385, 346] on button "Add files" at bounding box center [397, 342] width 32 height 22
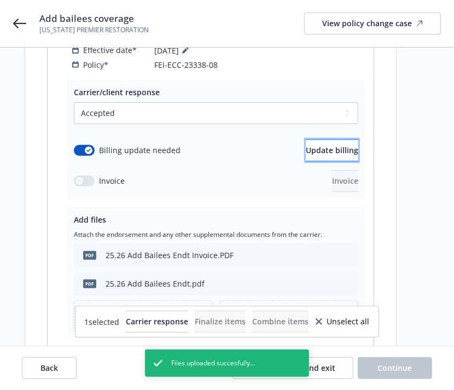
click at [307, 146] on button "Update billing" at bounding box center [331, 150] width 52 height 22
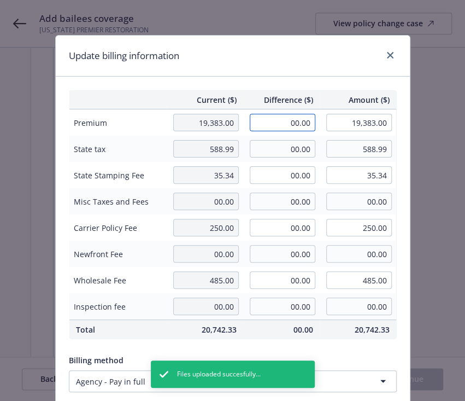
click at [289, 124] on input "00.00" at bounding box center [283, 122] width 66 height 17
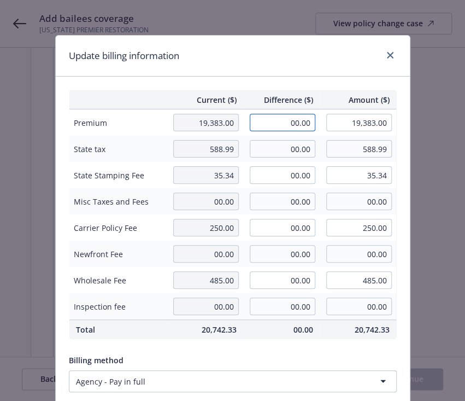
click at [266, 116] on input "00.00" at bounding box center [283, 122] width 66 height 17
click at [318, 85] on div "Current ($) Difference ($) Amount ($) Premium 19,383.00 500.00 19,883.00 State …" at bounding box center [233, 293] width 354 height 432
click at [286, 148] on input "00.00" at bounding box center [283, 148] width 66 height 17
click at [275, 177] on input "00.00" at bounding box center [283, 174] width 66 height 17
click at [293, 348] on div "Current ($) Difference ($) Amount ($) Premium 19,383.00 500.00 19,883.00 State …" at bounding box center [233, 293] width 354 height 432
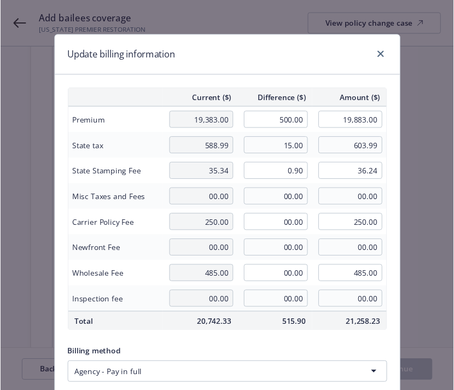
scroll to position [191, 0]
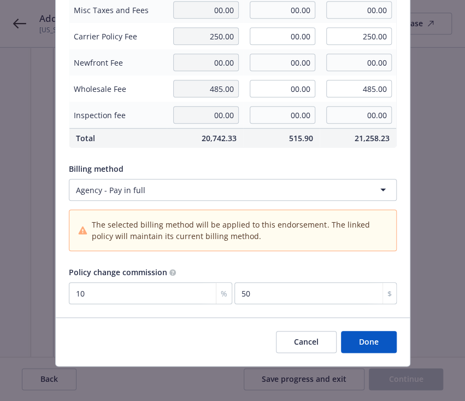
click at [360, 337] on button "Done" at bounding box center [369, 342] width 56 height 22
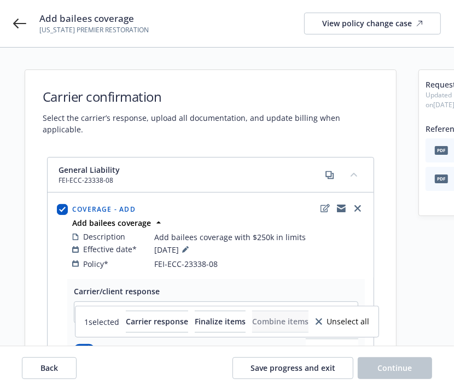
scroll to position [268, 0]
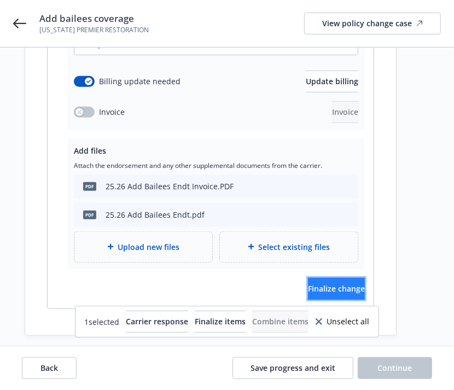
click at [331, 284] on button "Finalize change" at bounding box center [336, 289] width 57 height 22
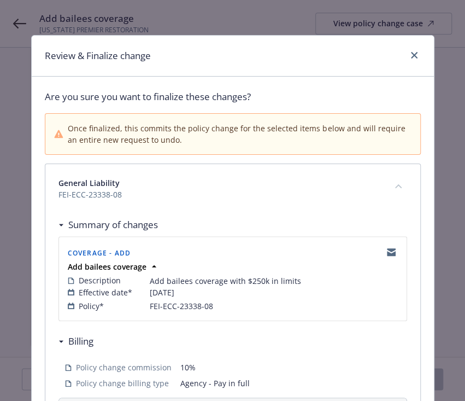
scroll to position [338, 0]
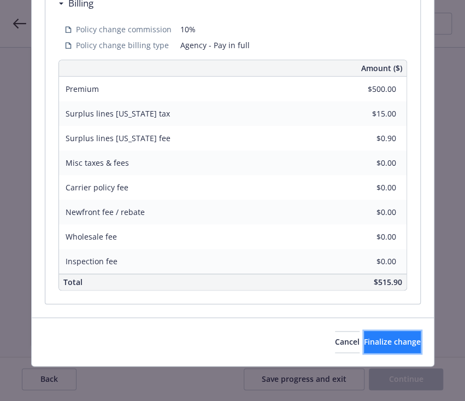
click at [366, 334] on button "Finalize change" at bounding box center [392, 342] width 57 height 22
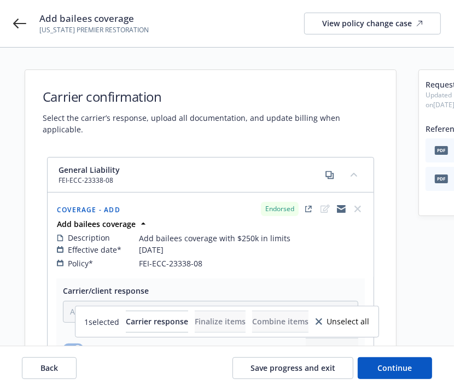
scroll to position [267, 0]
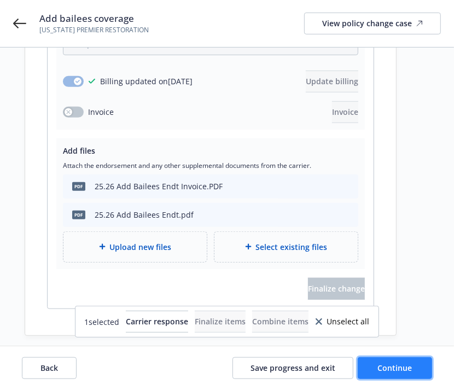
click at [414, 363] on button "Continue" at bounding box center [394, 368] width 74 height 22
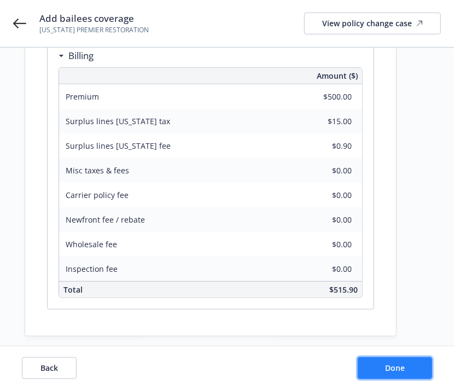
click at [414, 363] on button "Done" at bounding box center [394, 368] width 74 height 22
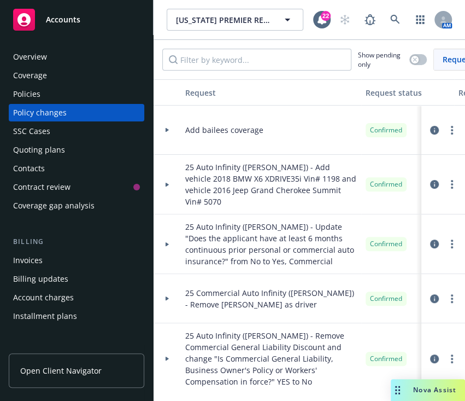
click at [61, 260] on div "Invoices" at bounding box center [76, 259] width 127 height 17
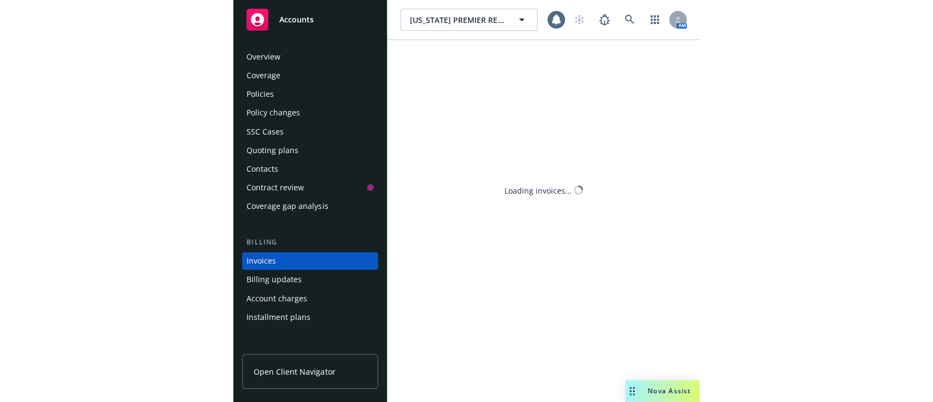
scroll to position [42, 0]
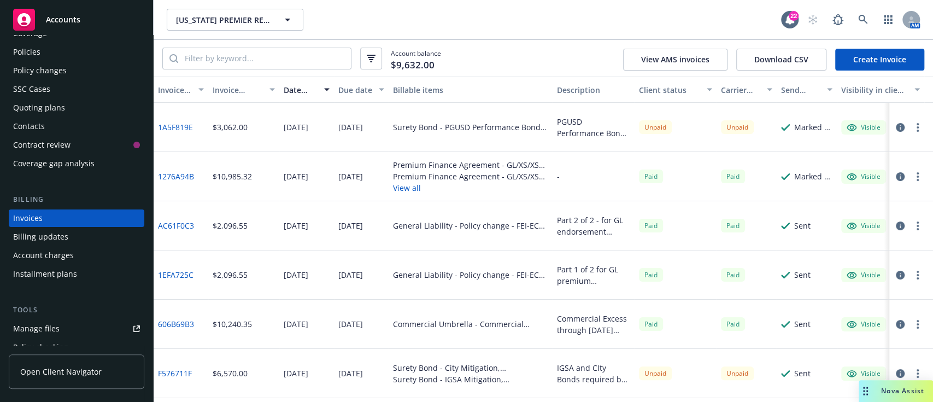
click at [883, 67] on link "Create Invoice" at bounding box center [879, 60] width 89 height 22
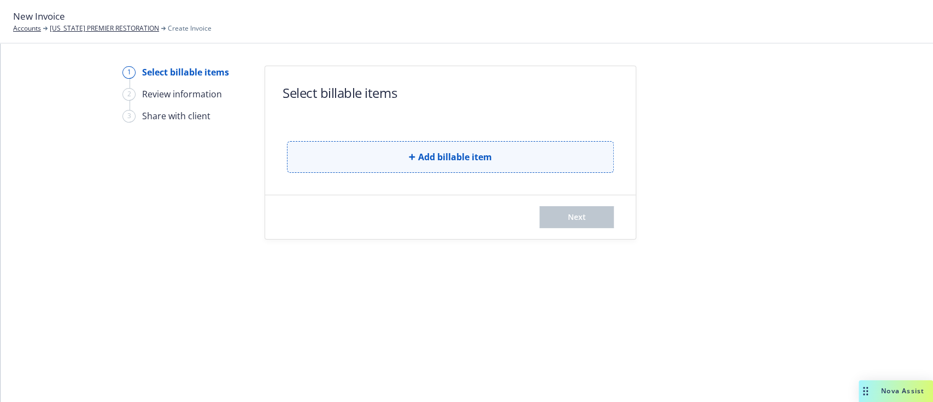
click at [398, 158] on button "Add billable item" at bounding box center [450, 157] width 327 height 32
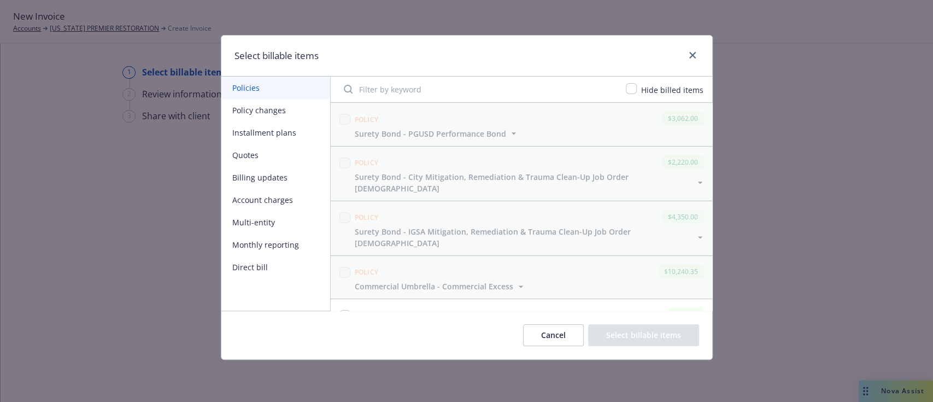
click at [246, 103] on button "Policy changes" at bounding box center [275, 110] width 109 height 22
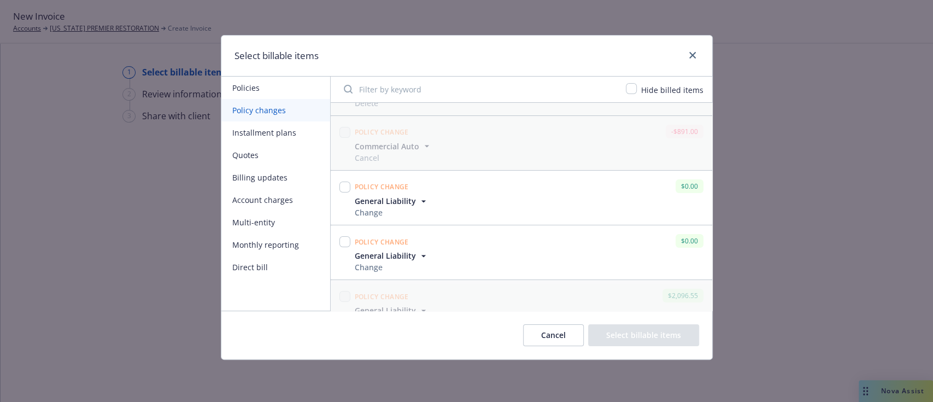
scroll to position [229, 0]
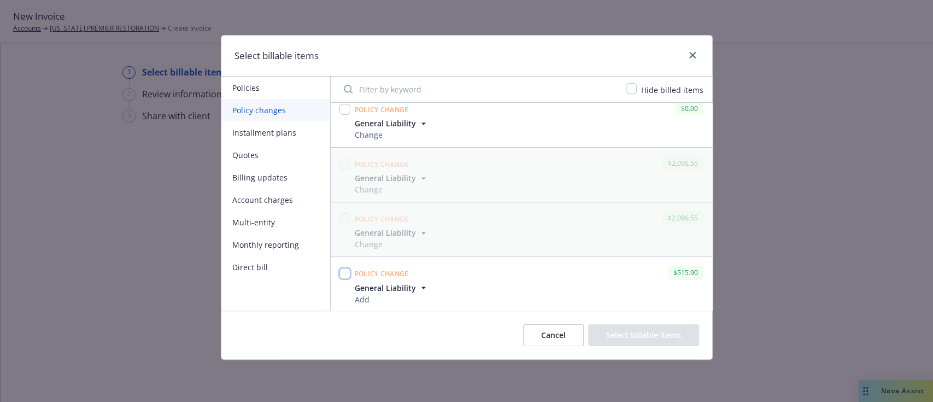
click at [342, 272] on input "checkbox" at bounding box center [344, 273] width 11 height 11
checkbox input "true"
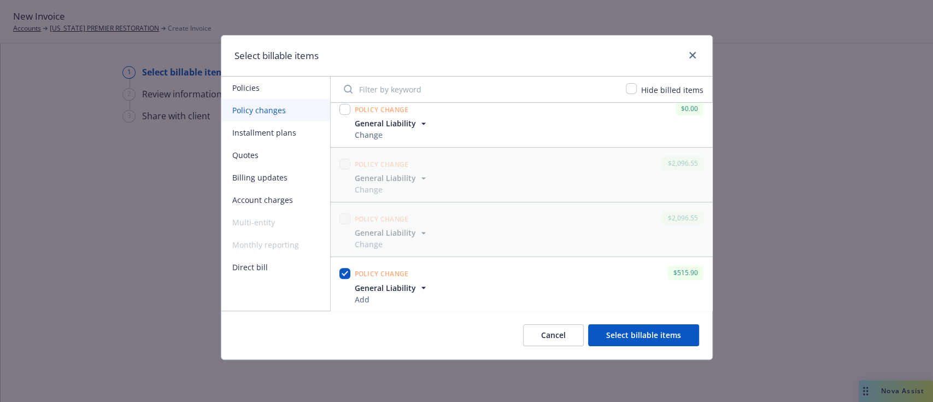
click at [646, 340] on button "Select billable items" at bounding box center [643, 335] width 111 height 22
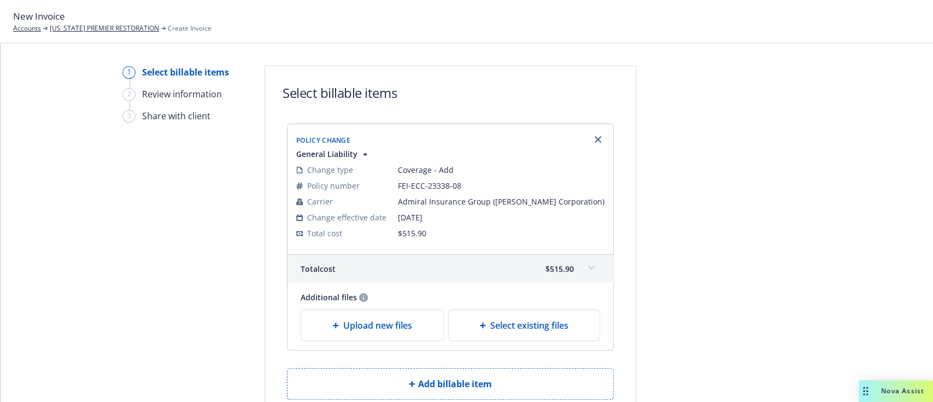
scroll to position [85, 0]
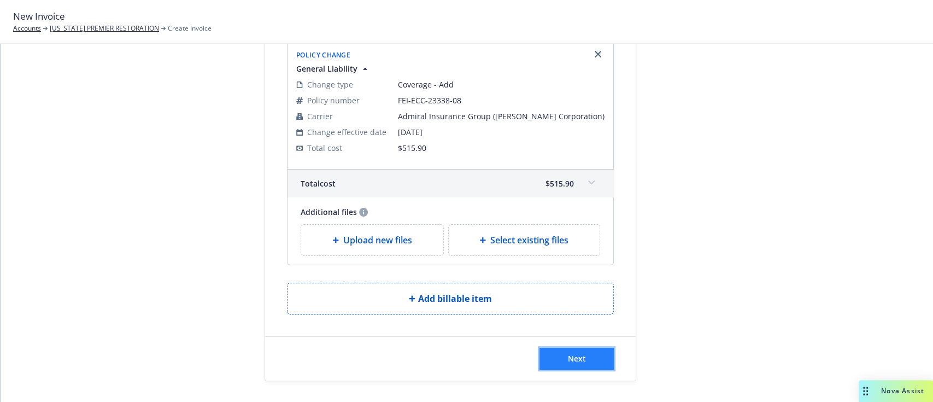
click at [574, 362] on span "Next" at bounding box center [577, 358] width 18 height 10
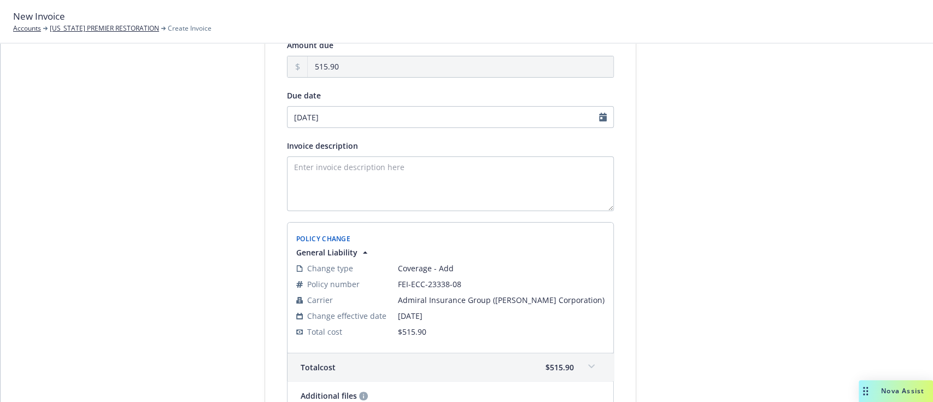
scroll to position [220, 0]
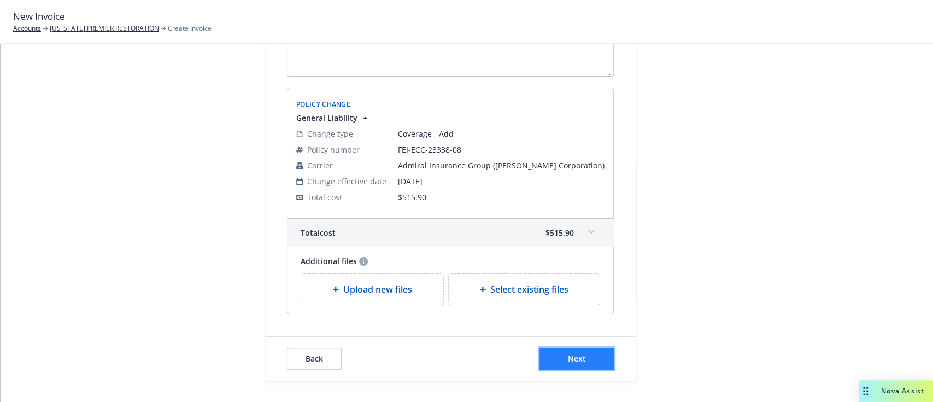
click at [556, 354] on button "Next" at bounding box center [576, 359] width 74 height 22
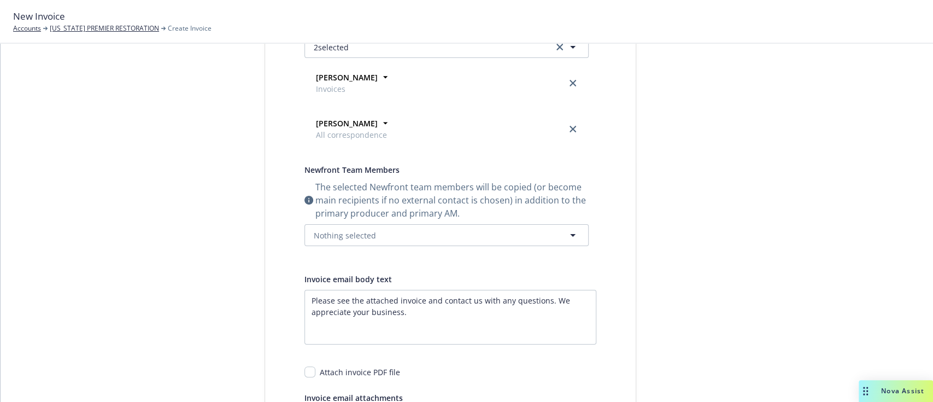
scroll to position [0, 0]
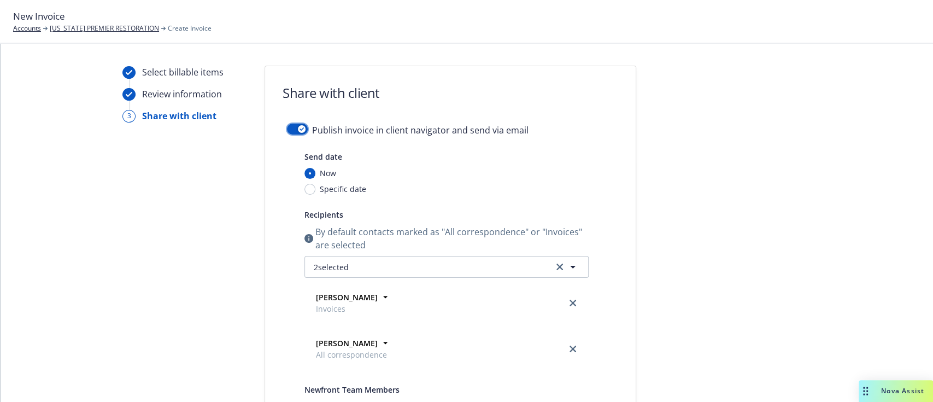
click at [287, 130] on button "button" at bounding box center [297, 129] width 21 height 11
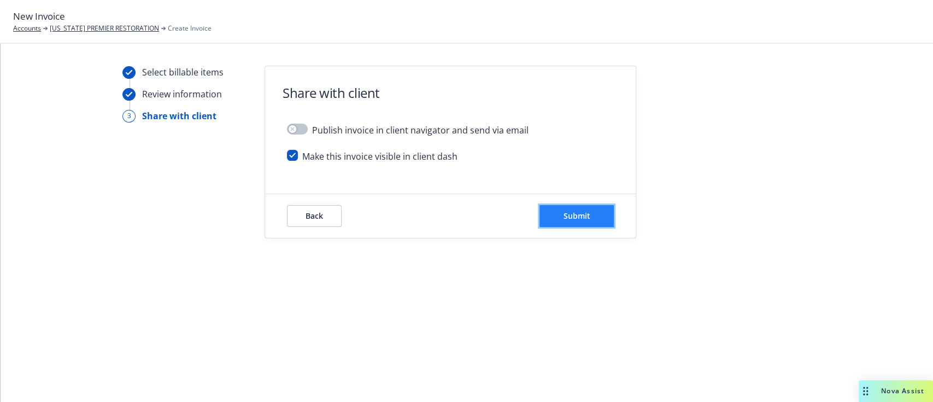
click at [587, 216] on span "Submit" at bounding box center [576, 215] width 27 height 10
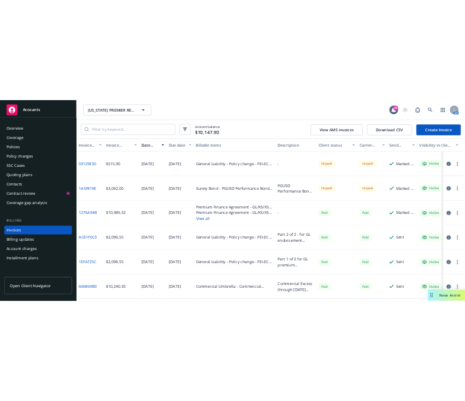
scroll to position [42, 0]
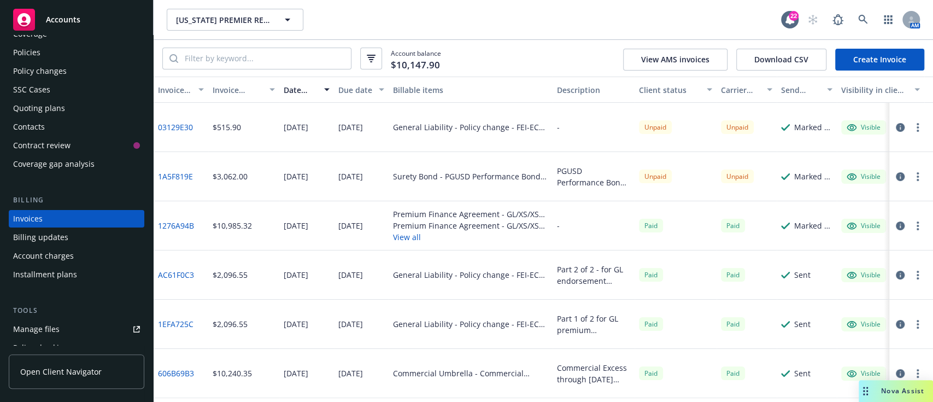
click at [896, 125] on icon "button" at bounding box center [900, 127] width 9 height 9
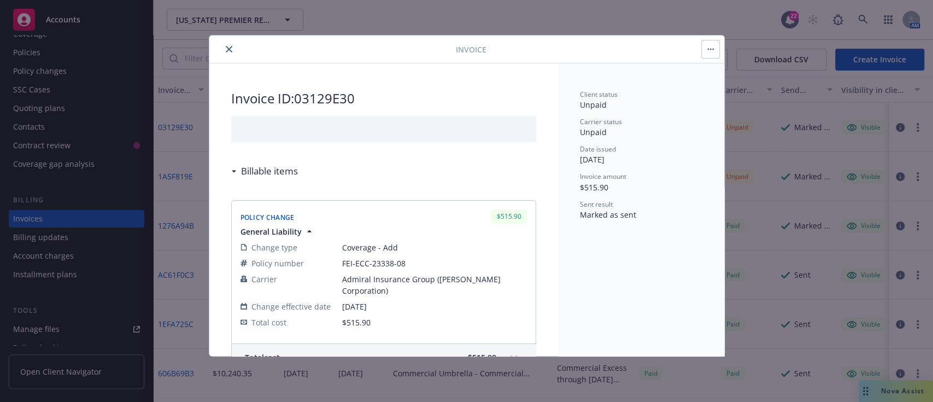
click at [714, 53] on button "button" at bounding box center [710, 48] width 17 height 17
click at [612, 240] on div "Client status Unpaid Carrier status Unpaid Date issued 09/12/2025 Invoice amoun…" at bounding box center [641, 209] width 166 height 292
click at [233, 55] on div "Invoice" at bounding box center [466, 50] width 515 height 28
click at [231, 52] on button "close" at bounding box center [228, 49] width 13 height 13
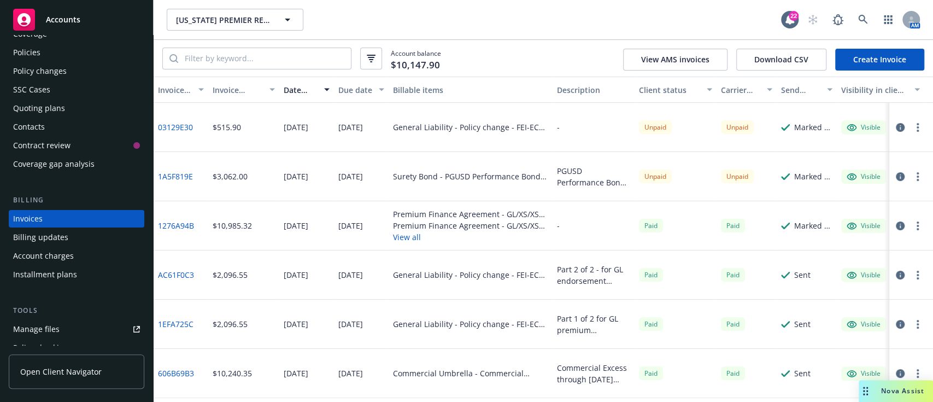
click at [893, 132] on button "button" at bounding box center [899, 127] width 13 height 13
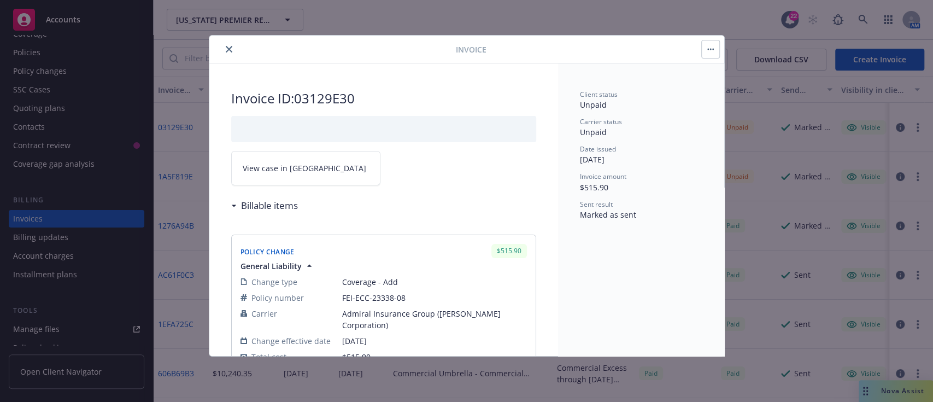
click at [278, 168] on span "View case in SSC" at bounding box center [305, 167] width 124 height 11
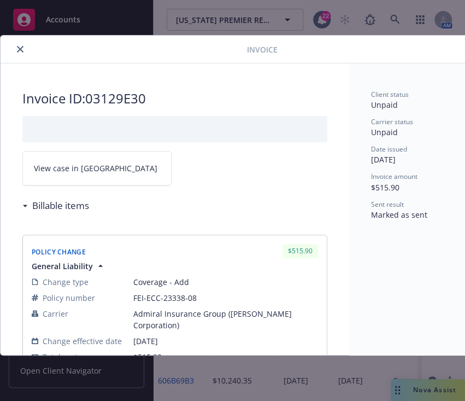
scroll to position [166, 0]
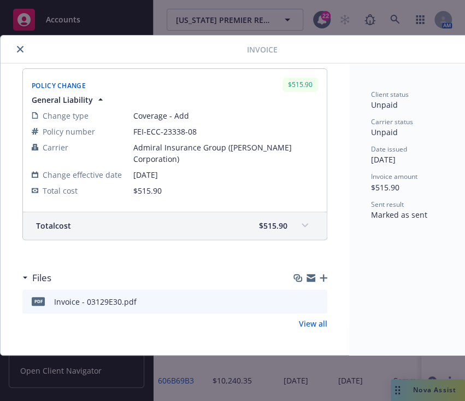
click at [310, 322] on link "View all" at bounding box center [313, 323] width 28 height 11
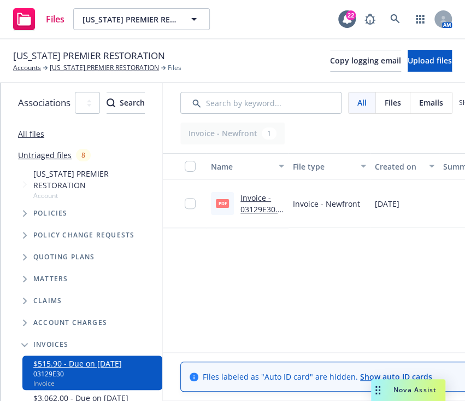
click at [26, 232] on icon "Tree Example" at bounding box center [25, 235] width 4 height 7
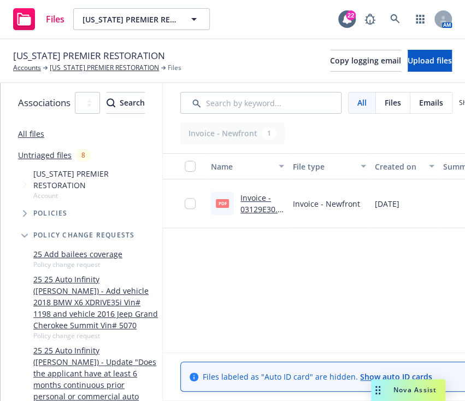
click at [95, 248] on link "25 Add bailees coverage" at bounding box center [77, 253] width 89 height 11
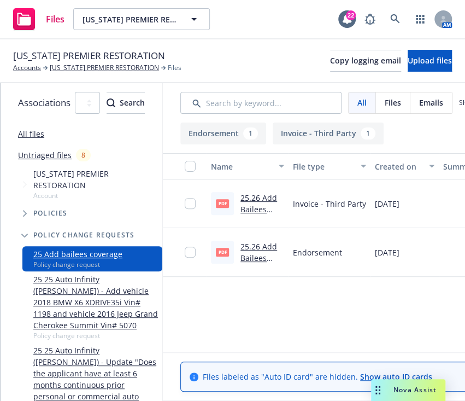
click at [282, 211] on link "25.26 Add Bailees Endt Invoice.PDF" at bounding box center [261, 214] width 42 height 45
click at [277, 243] on link "25.26 Add Bailees Endt.pdf" at bounding box center [258, 257] width 37 height 33
